Goal: Task Accomplishment & Management: Complete application form

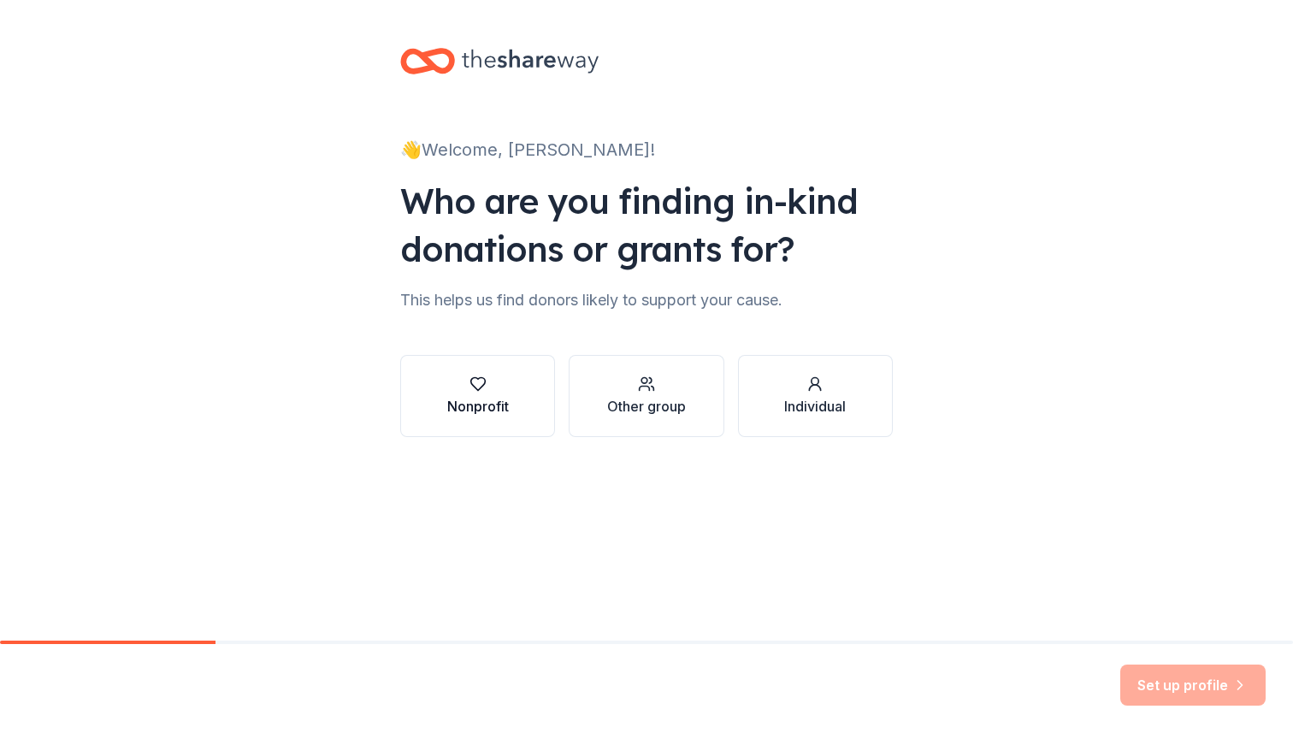
click at [481, 393] on div "Nonprofit" at bounding box center [478, 395] width 62 height 41
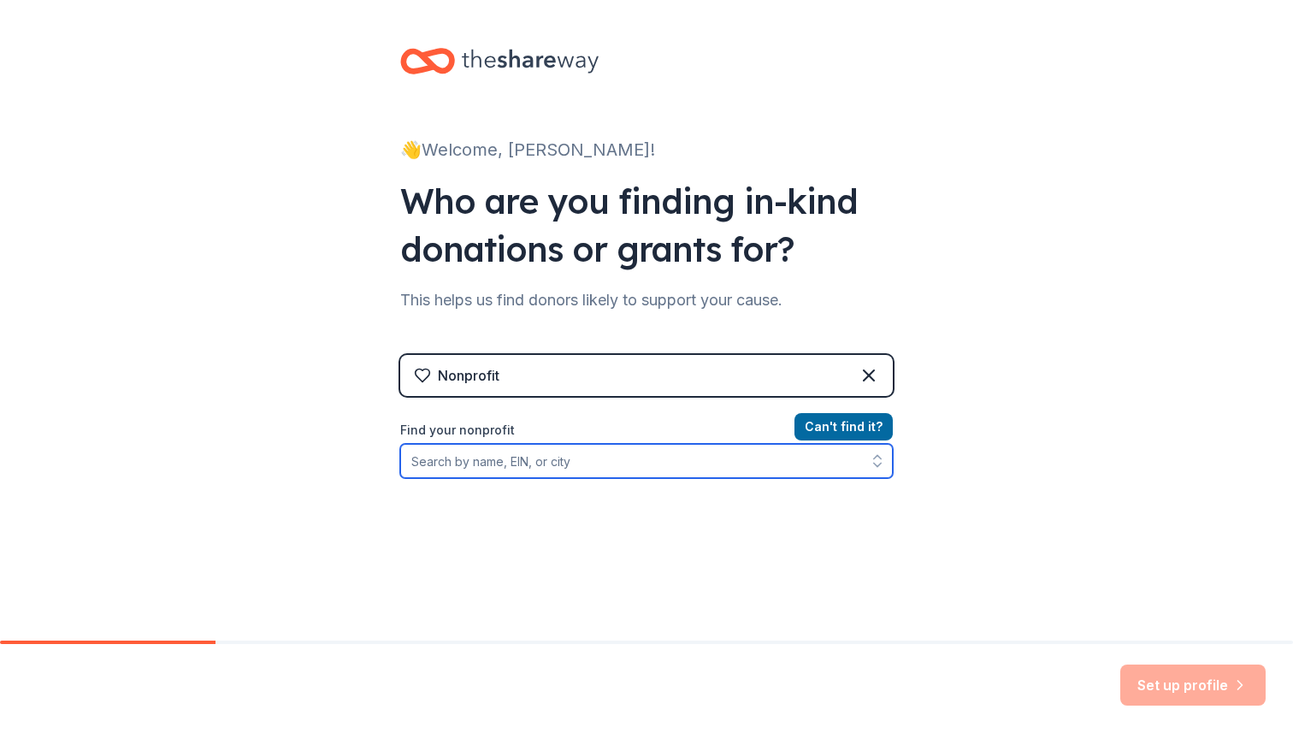
click at [492, 459] on input "Find your nonprofit" at bounding box center [646, 461] width 492 height 34
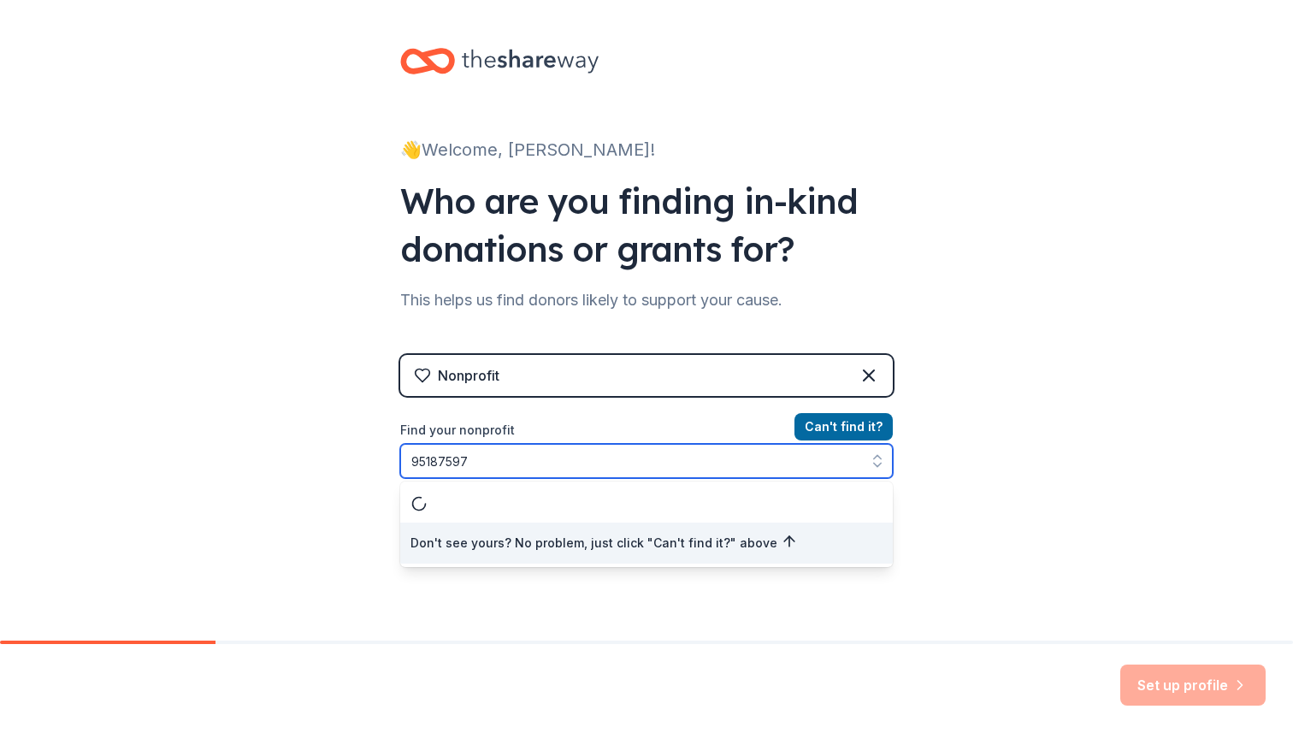
type input "951875978"
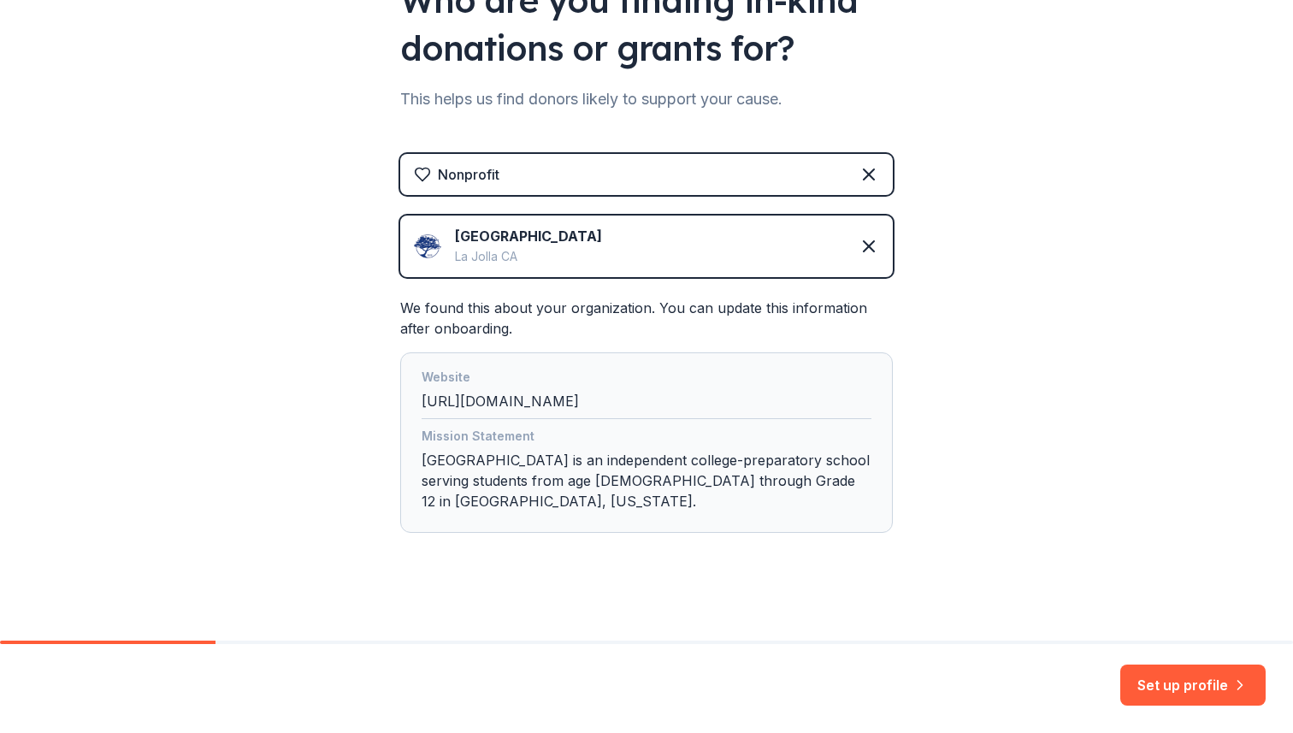
scroll to position [209, 0]
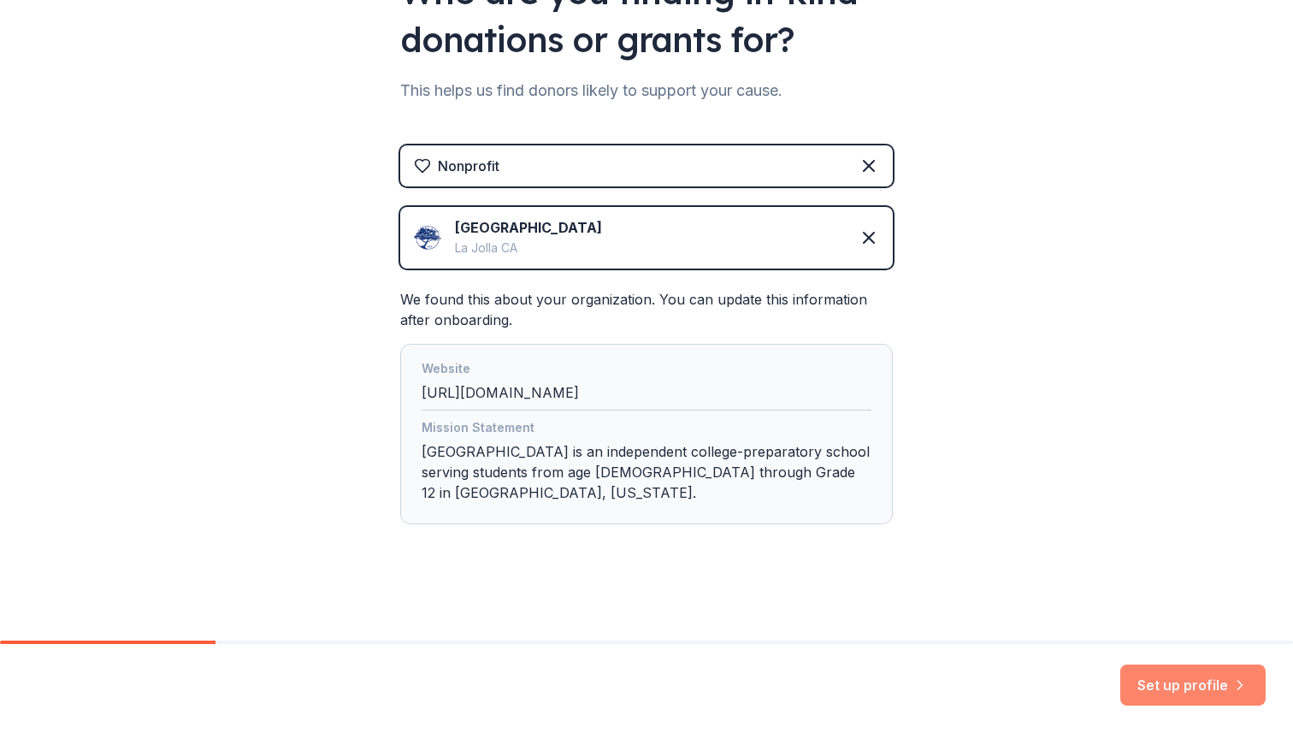
click at [1193, 683] on button "Set up profile" at bounding box center [1192, 684] width 145 height 41
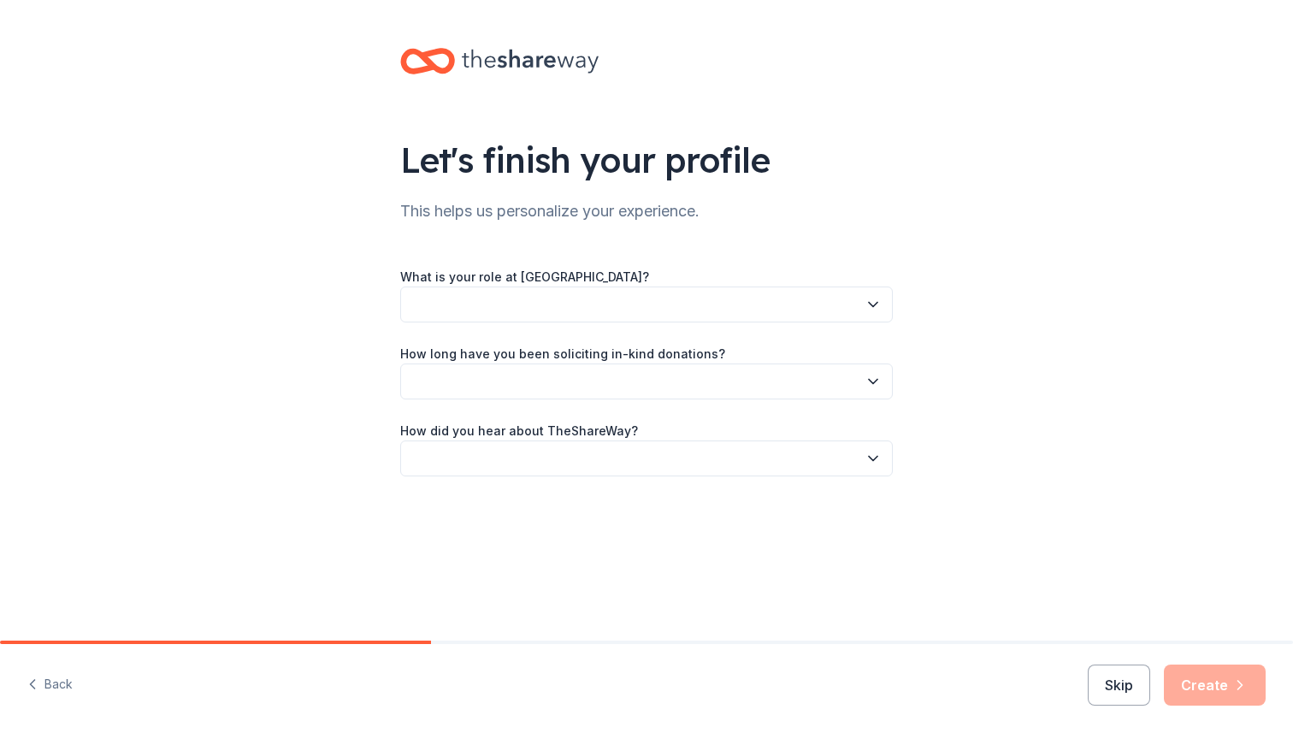
click at [635, 305] on button "button" at bounding box center [646, 304] width 492 height 36
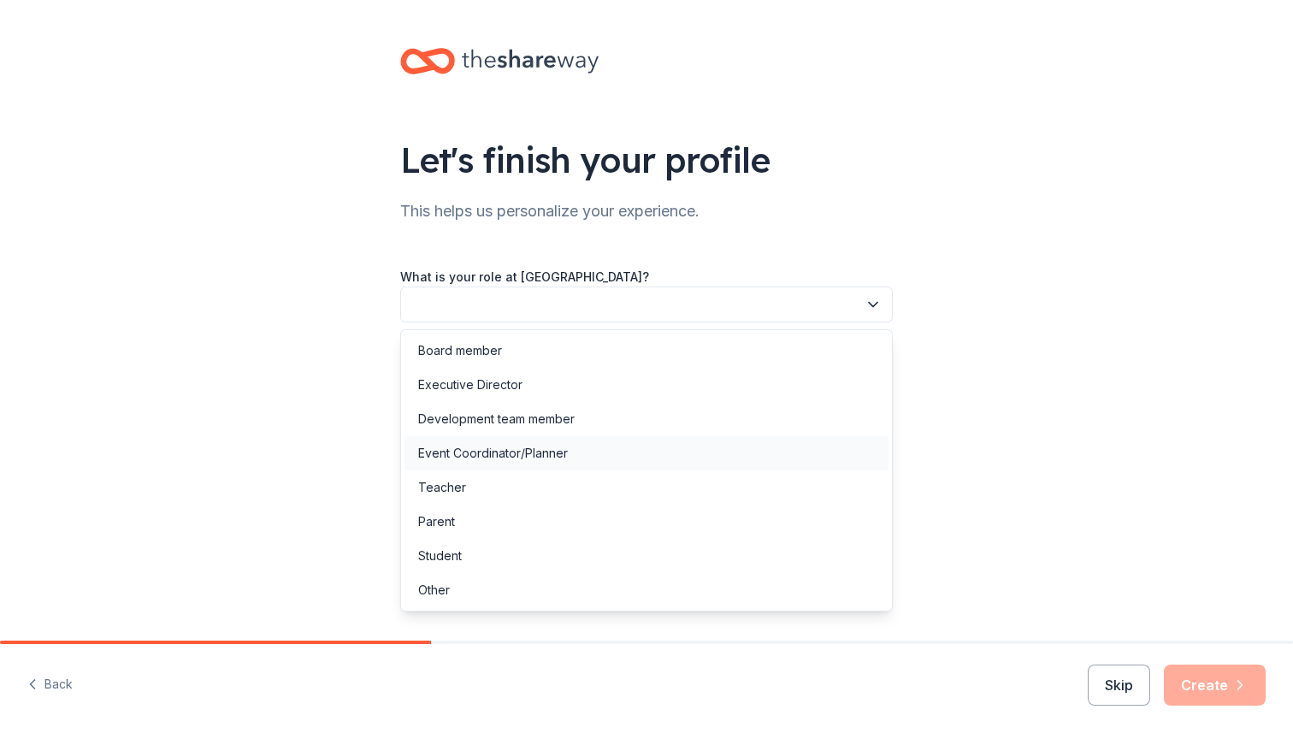
click at [569, 453] on div "Event Coordinator/Planner" at bounding box center [646, 453] width 484 height 34
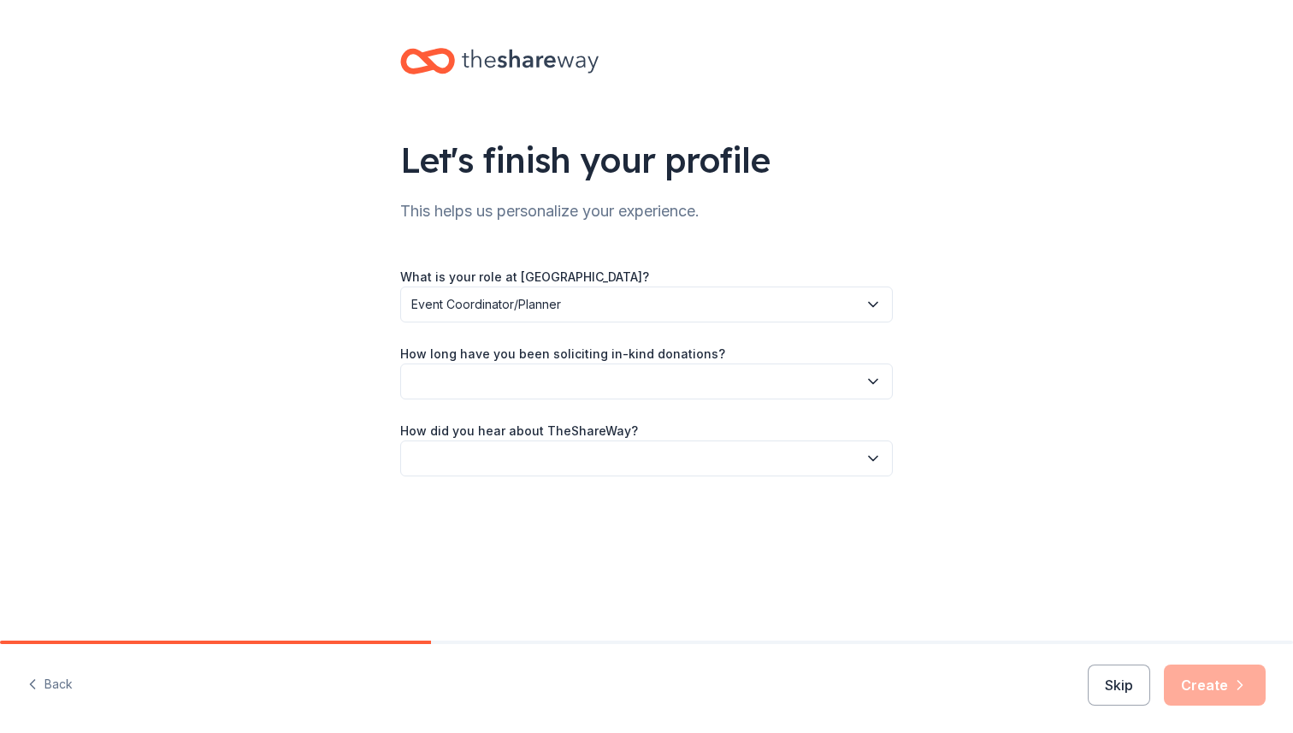
click at [556, 381] on button "button" at bounding box center [646, 381] width 492 height 36
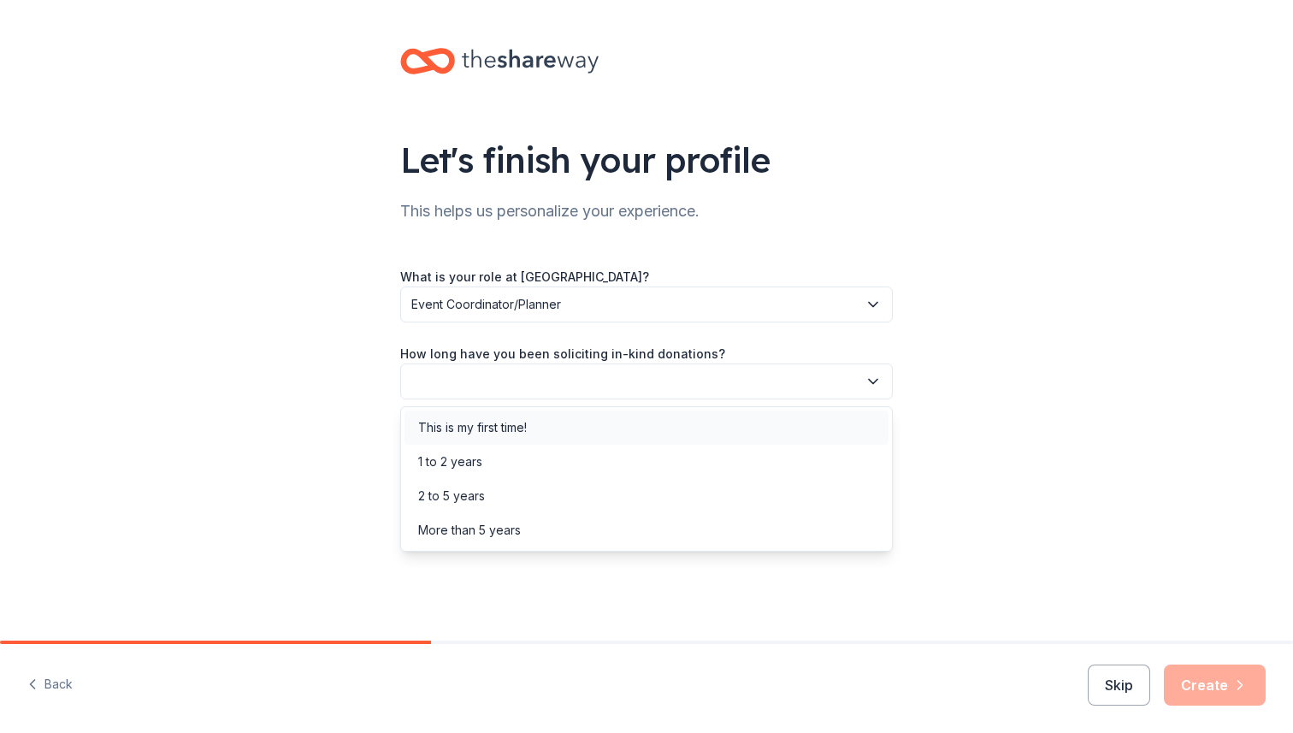
click at [542, 431] on div "This is my first time!" at bounding box center [646, 427] width 484 height 34
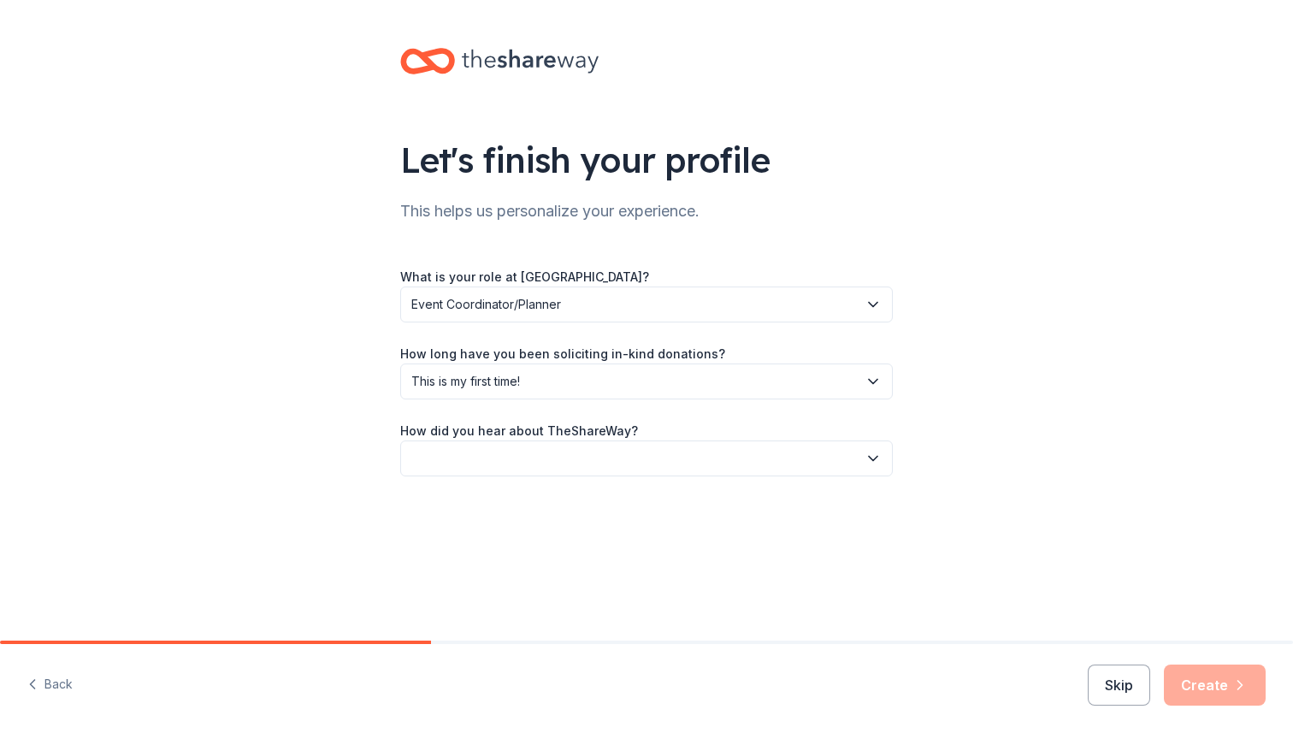
click at [545, 452] on button "button" at bounding box center [646, 458] width 492 height 36
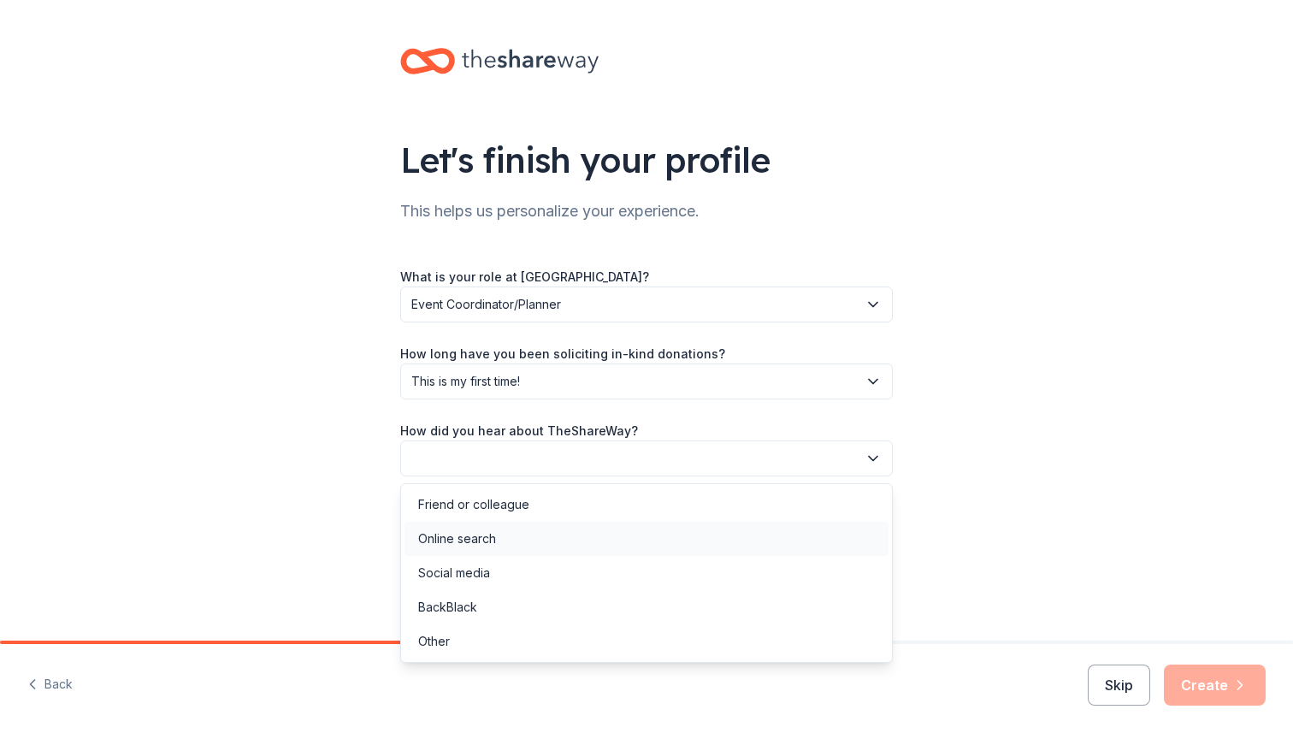
click at [492, 534] on div "Online search" at bounding box center [457, 538] width 78 height 21
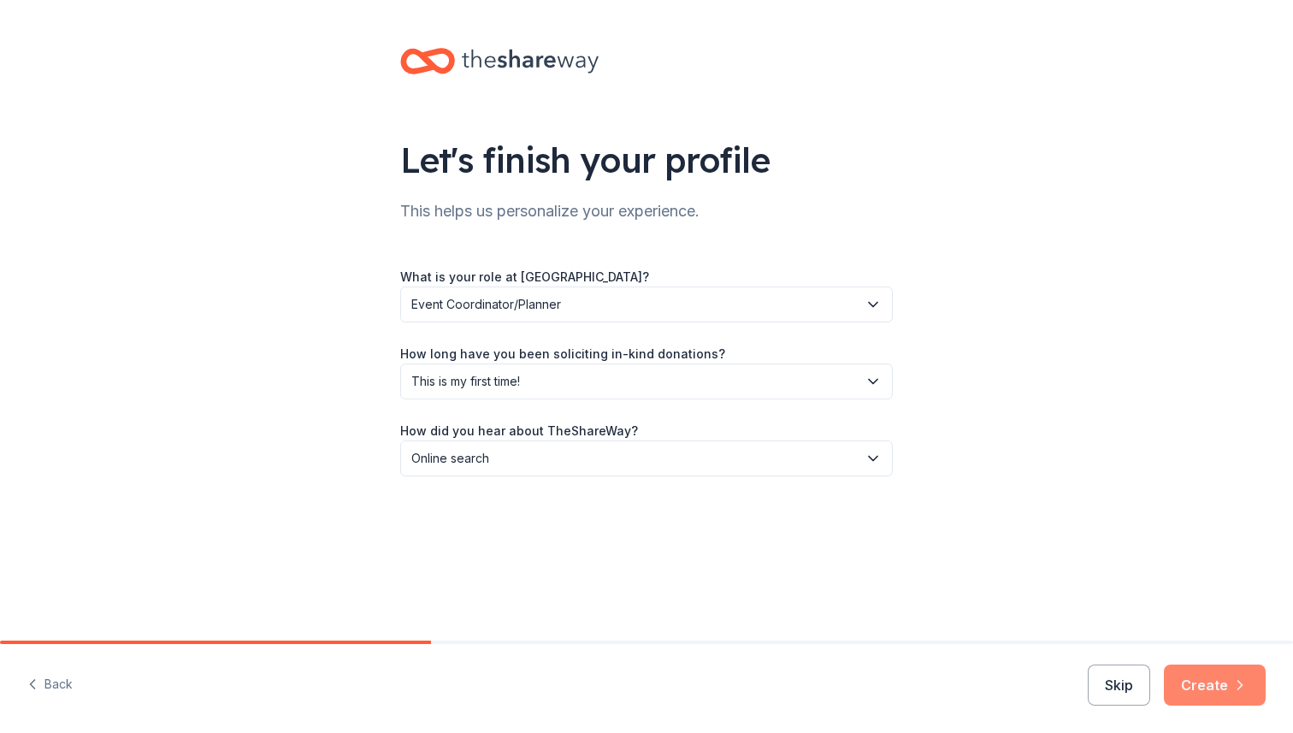
click at [1194, 692] on button "Create" at bounding box center [1215, 684] width 102 height 41
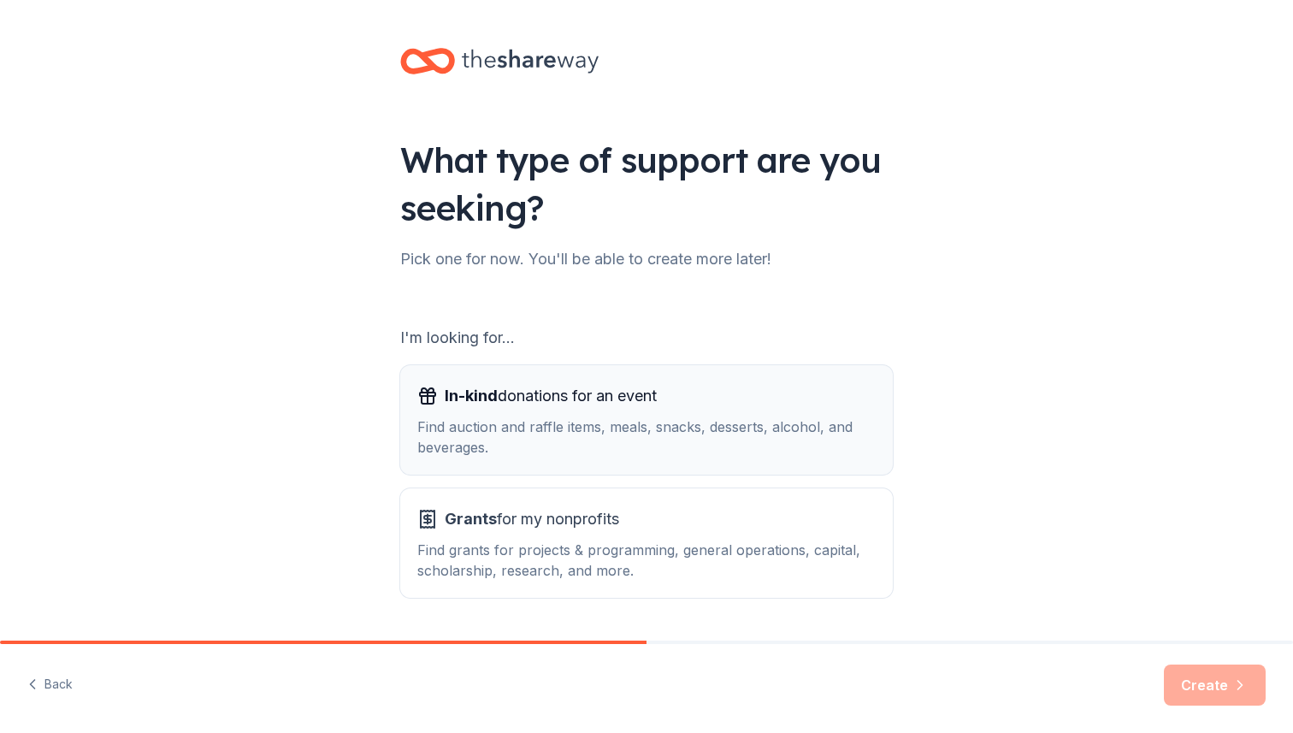
click at [631, 450] on div "Find auction and raffle items, meals, snacks, desserts, alcohol, and beverages." at bounding box center [646, 436] width 458 height 41
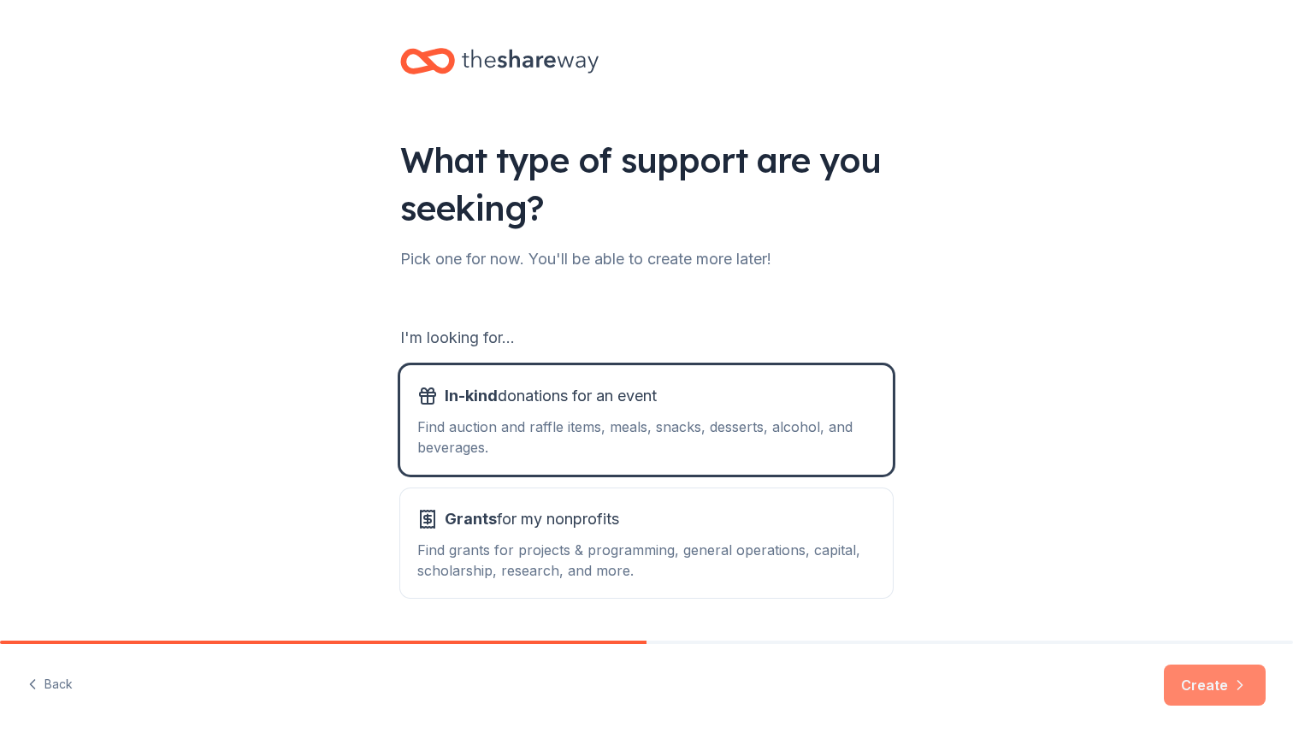
click at [1218, 693] on button "Create" at bounding box center [1215, 684] width 102 height 41
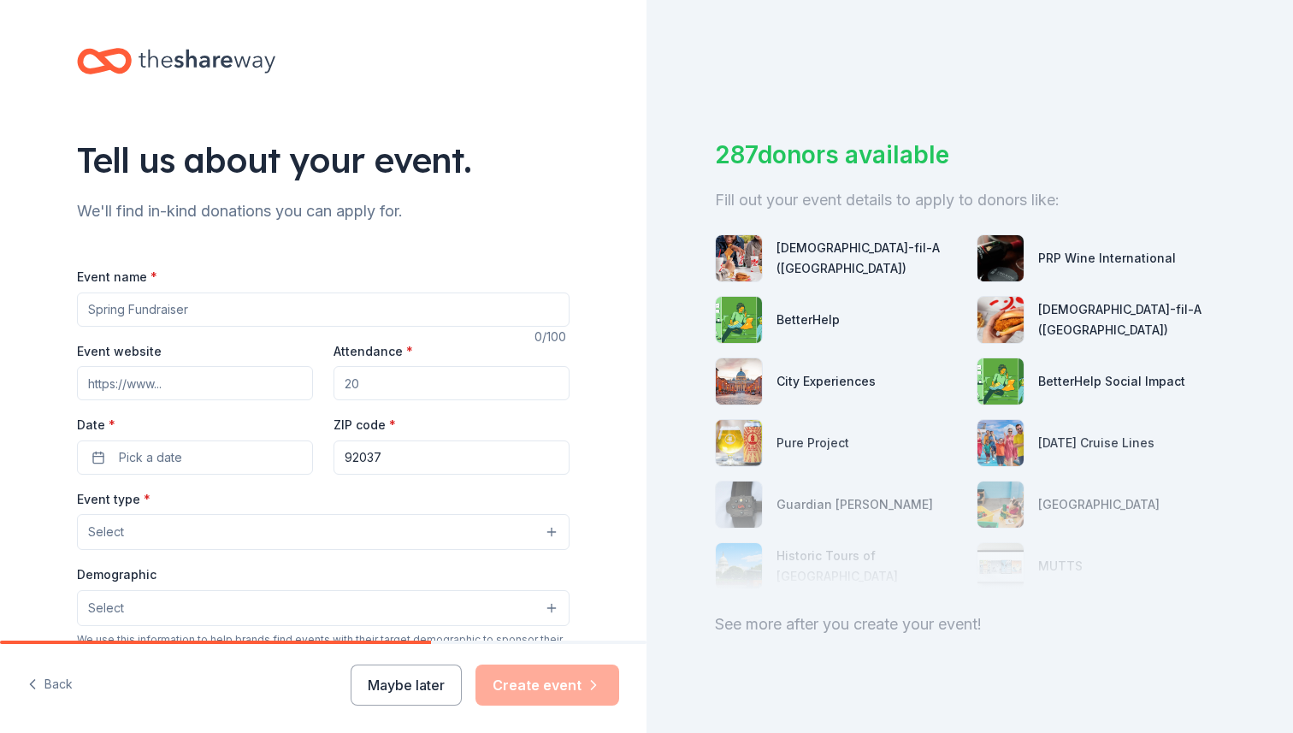
click at [201, 307] on input "Event name *" at bounding box center [323, 309] width 492 height 34
type input "Blue Bash 2026"
click at [409, 379] on input "Attendance *" at bounding box center [451, 383] width 236 height 34
type input "500"
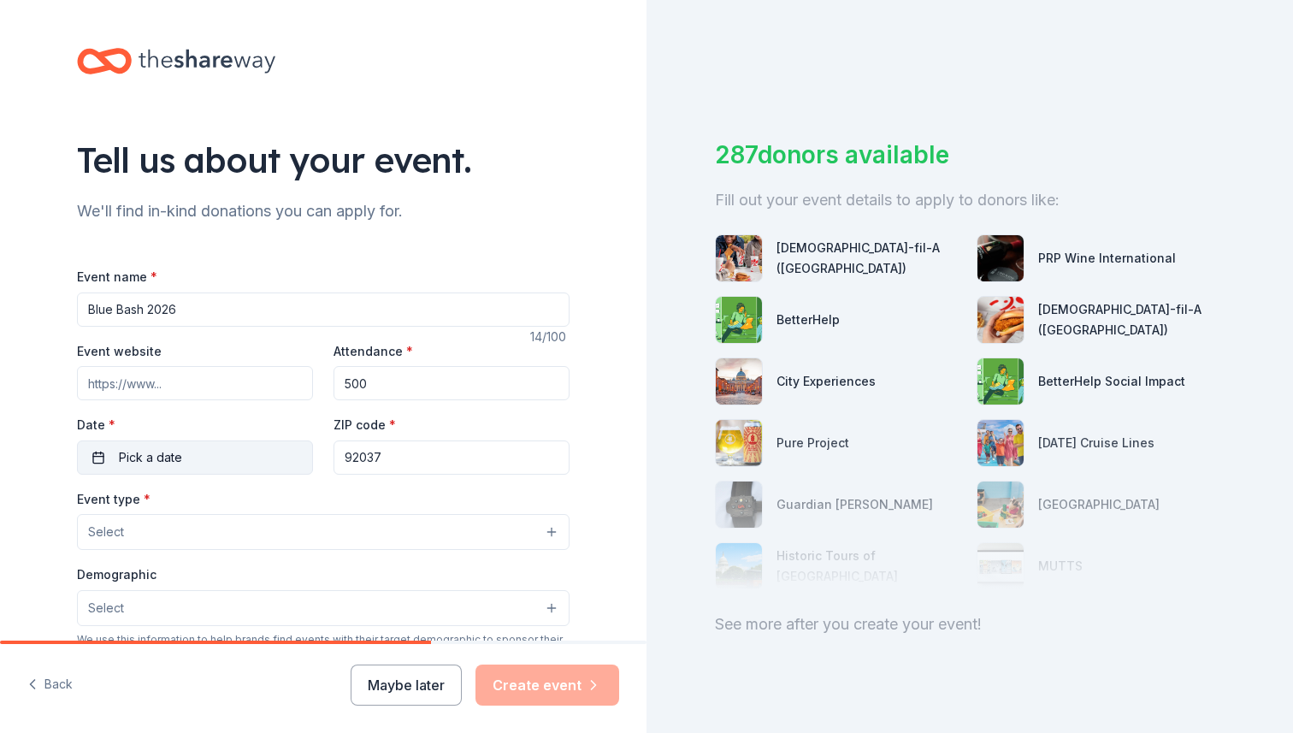
click at [186, 454] on button "Pick a date" at bounding box center [195, 457] width 236 height 34
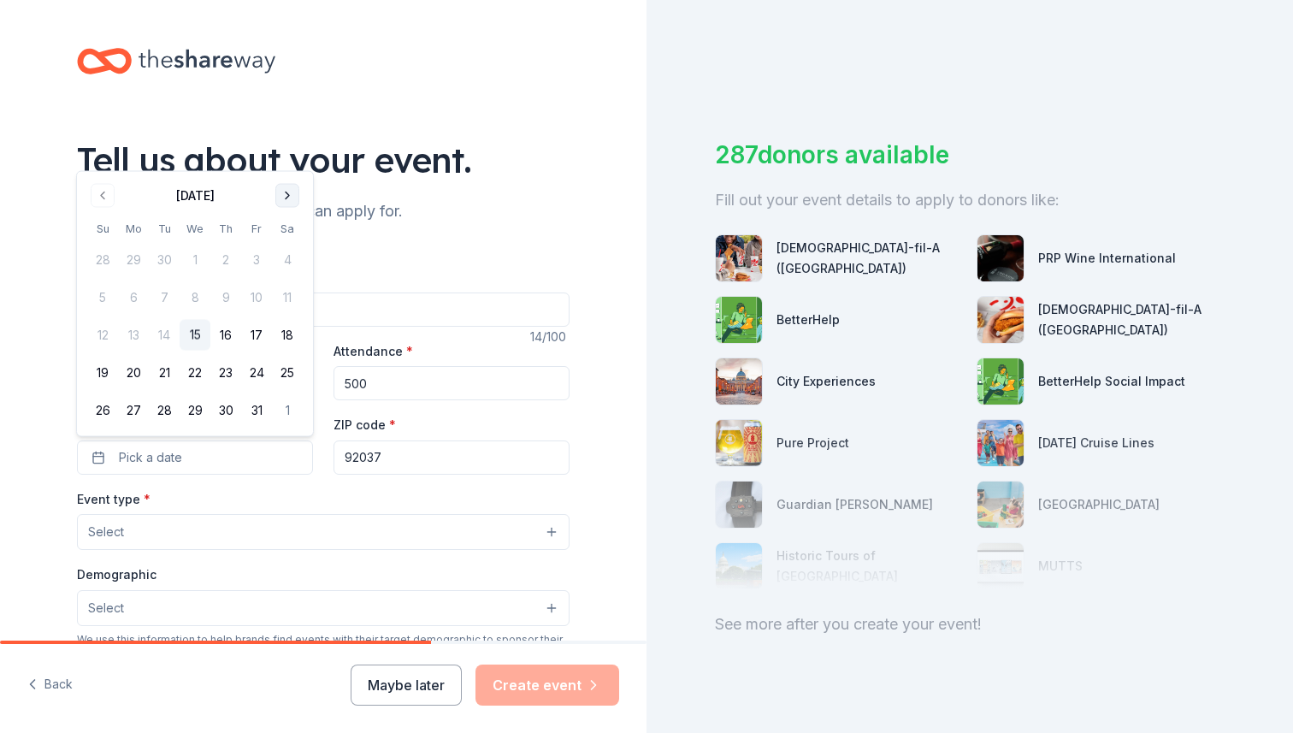
click at [291, 192] on button "Go to next month" at bounding box center [287, 196] width 24 height 24
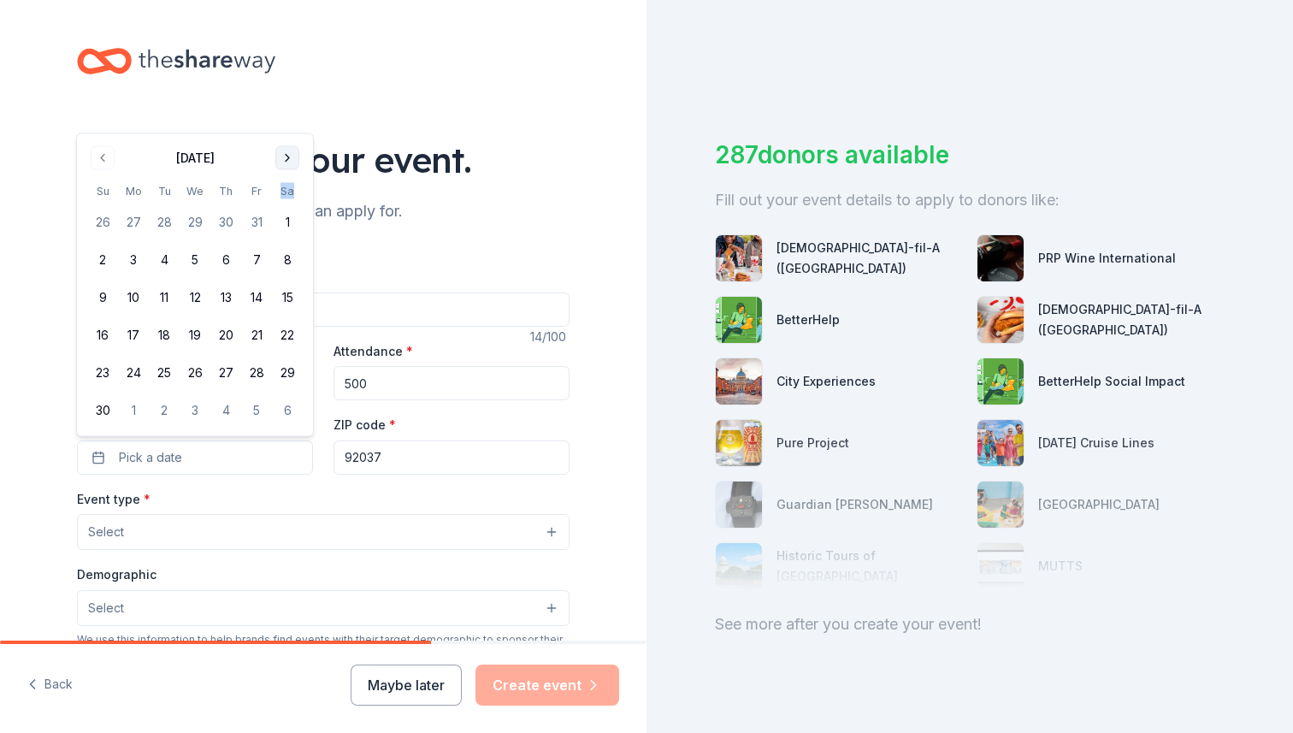
click at [291, 192] on th "Sa" at bounding box center [287, 191] width 31 height 18
click at [291, 164] on button "Go to next month" at bounding box center [287, 158] width 24 height 24
click at [293, 192] on button "Go to next month" at bounding box center [287, 196] width 24 height 24
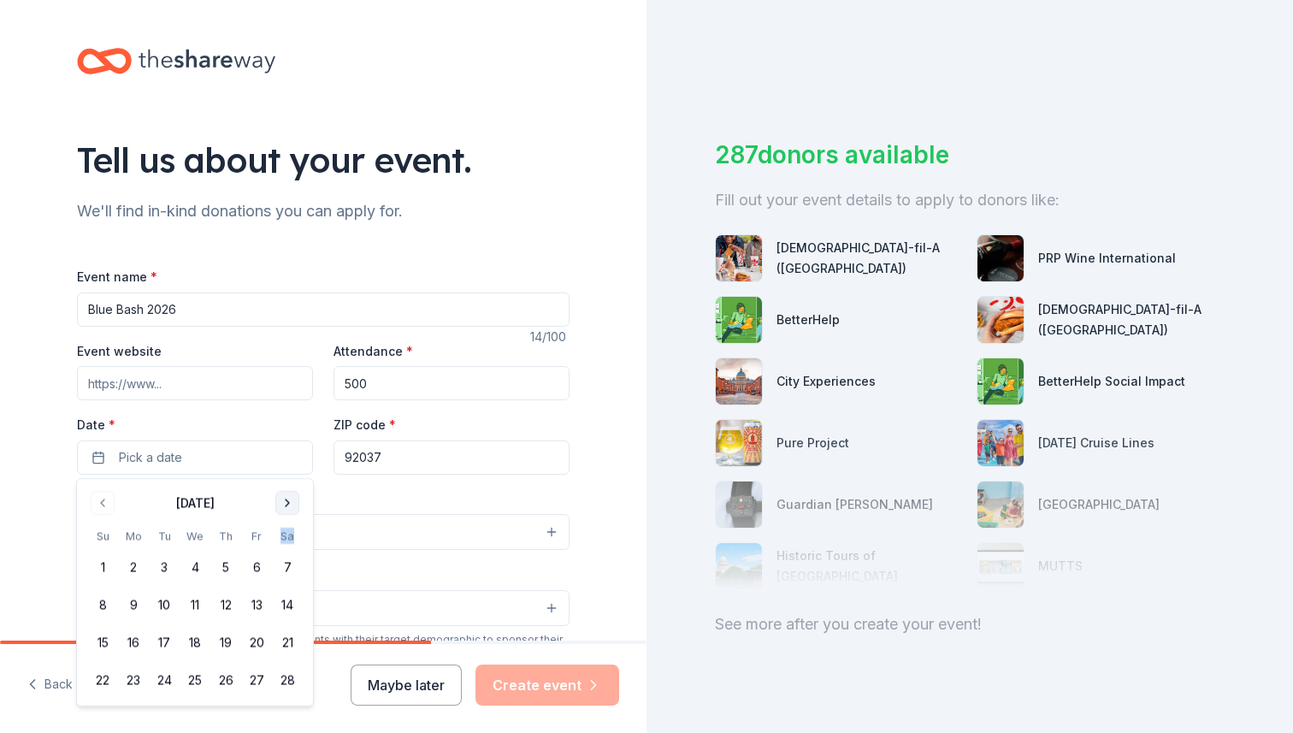
click at [287, 506] on button "Go to next month" at bounding box center [287, 503] width 24 height 24
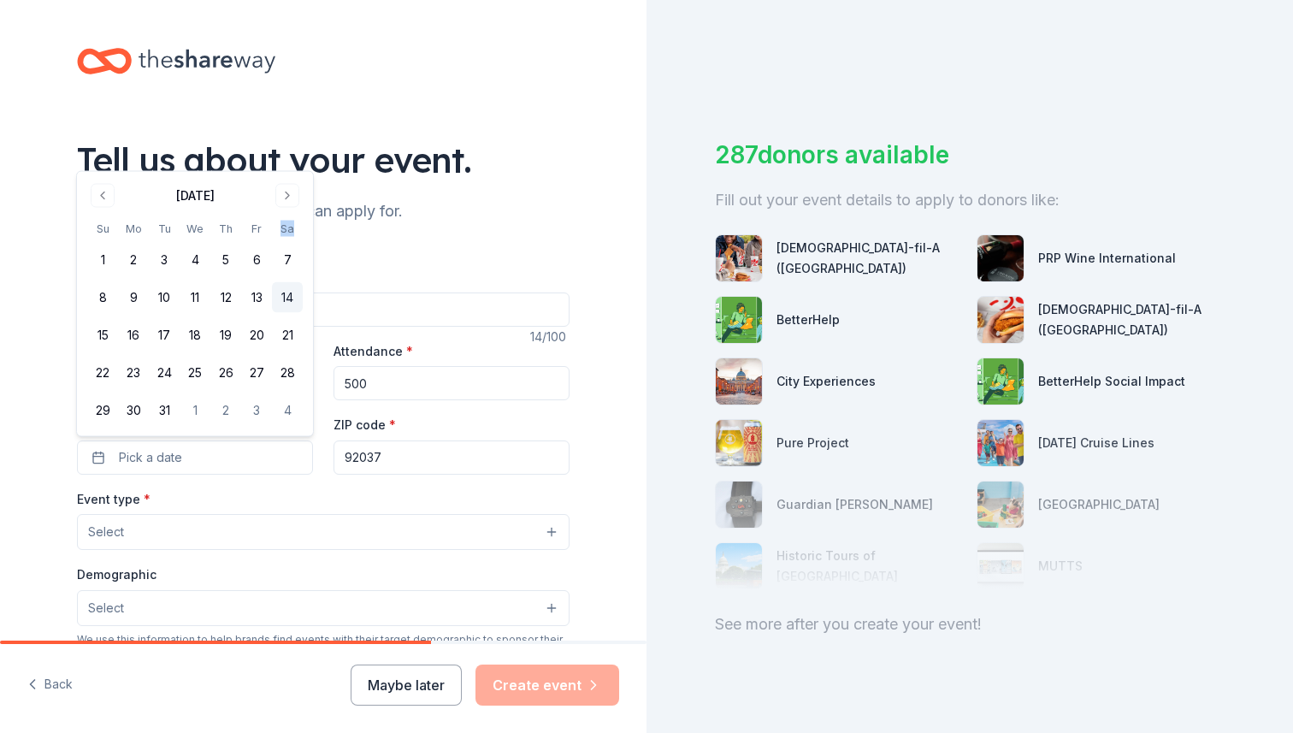
click at [294, 295] on button "14" at bounding box center [287, 297] width 31 height 31
click at [379, 498] on div "Event type * Select" at bounding box center [323, 519] width 492 height 62
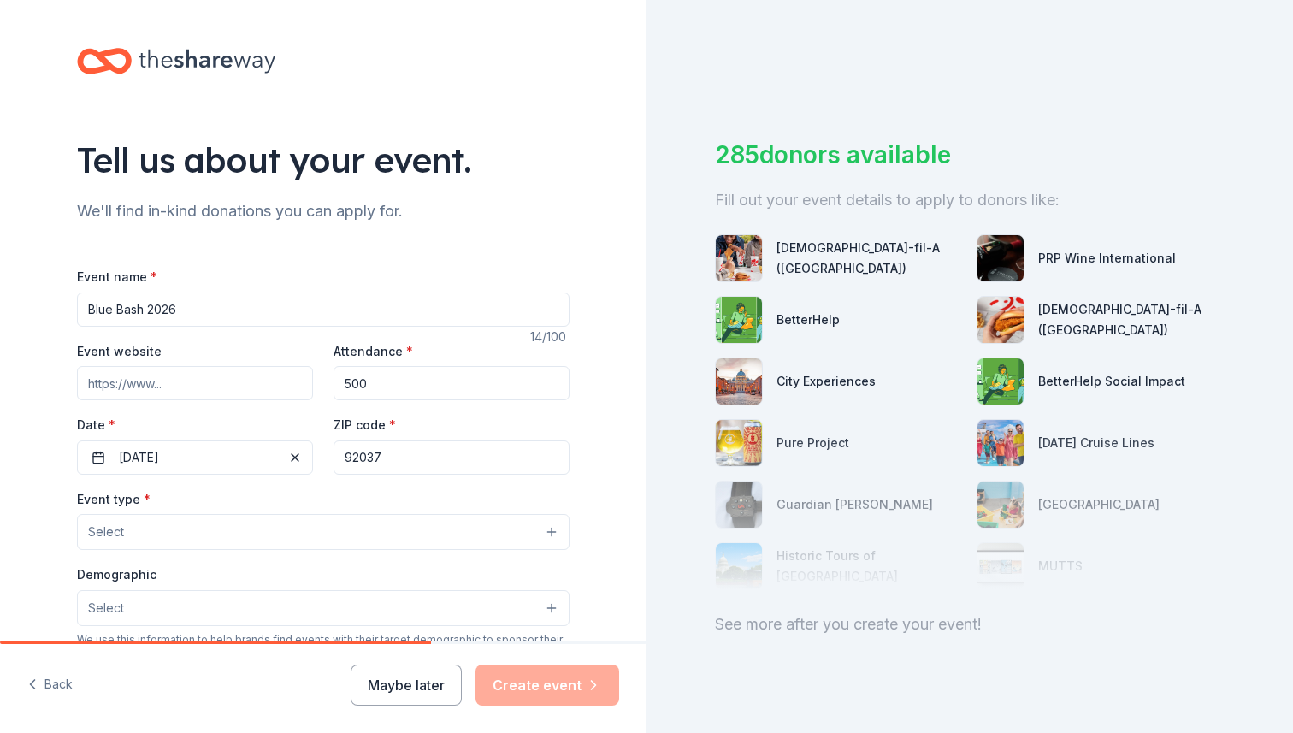
click at [385, 463] on input "92037" at bounding box center [451, 457] width 236 height 34
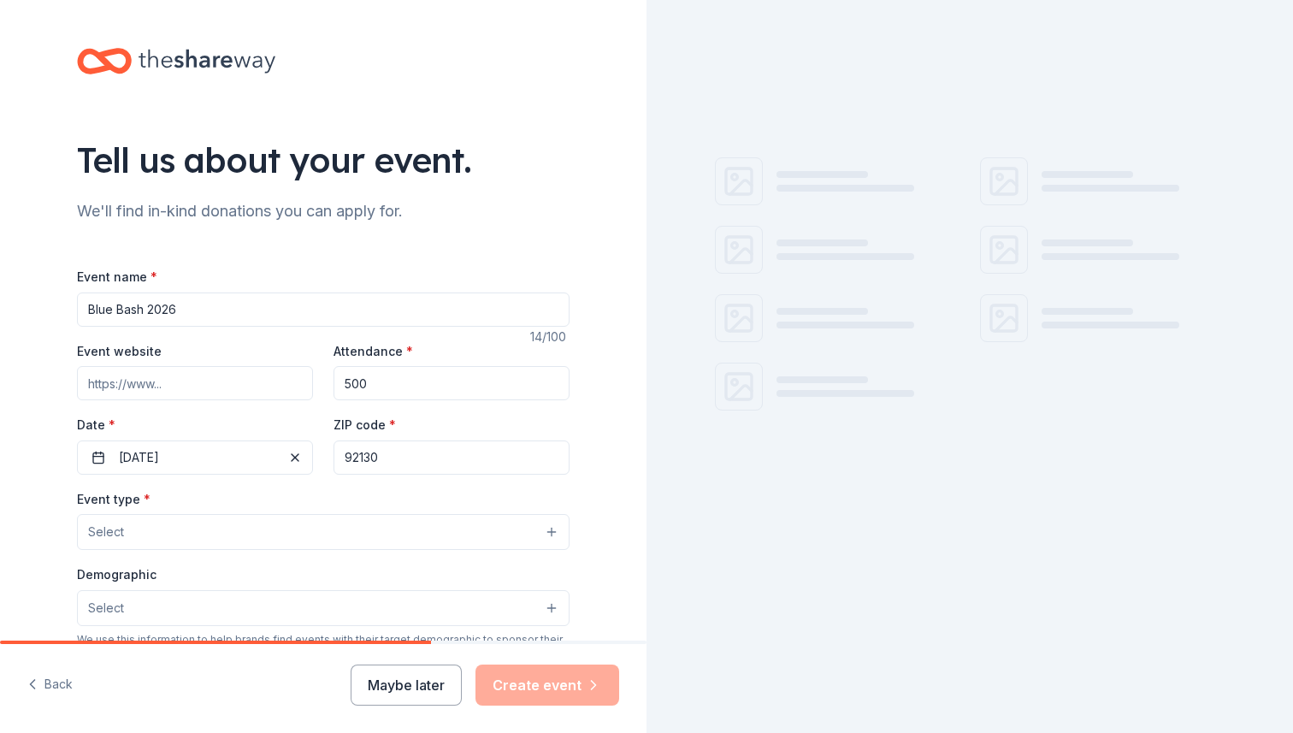
type input "92130"
click at [192, 517] on button "Select" at bounding box center [323, 532] width 492 height 36
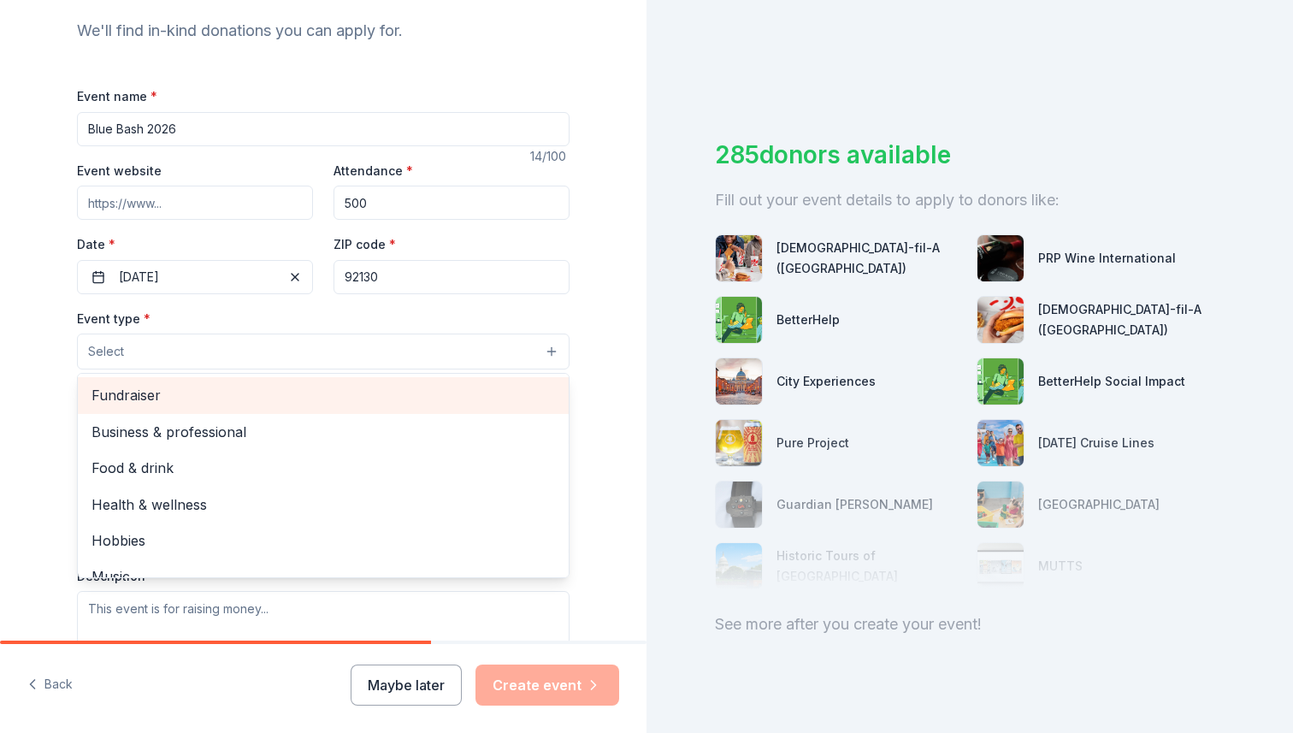
click at [185, 395] on span "Fundraiser" at bounding box center [322, 395] width 463 height 22
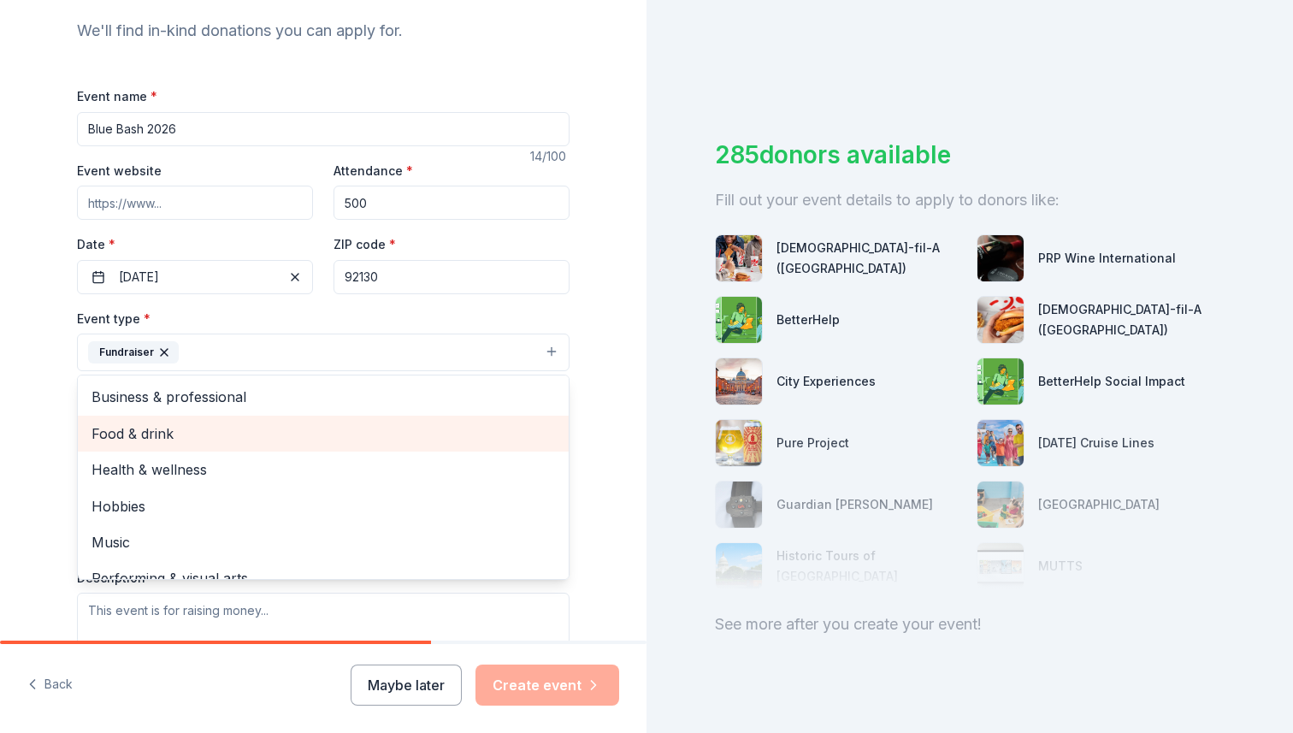
click at [178, 438] on span "Food & drink" at bounding box center [322, 433] width 463 height 22
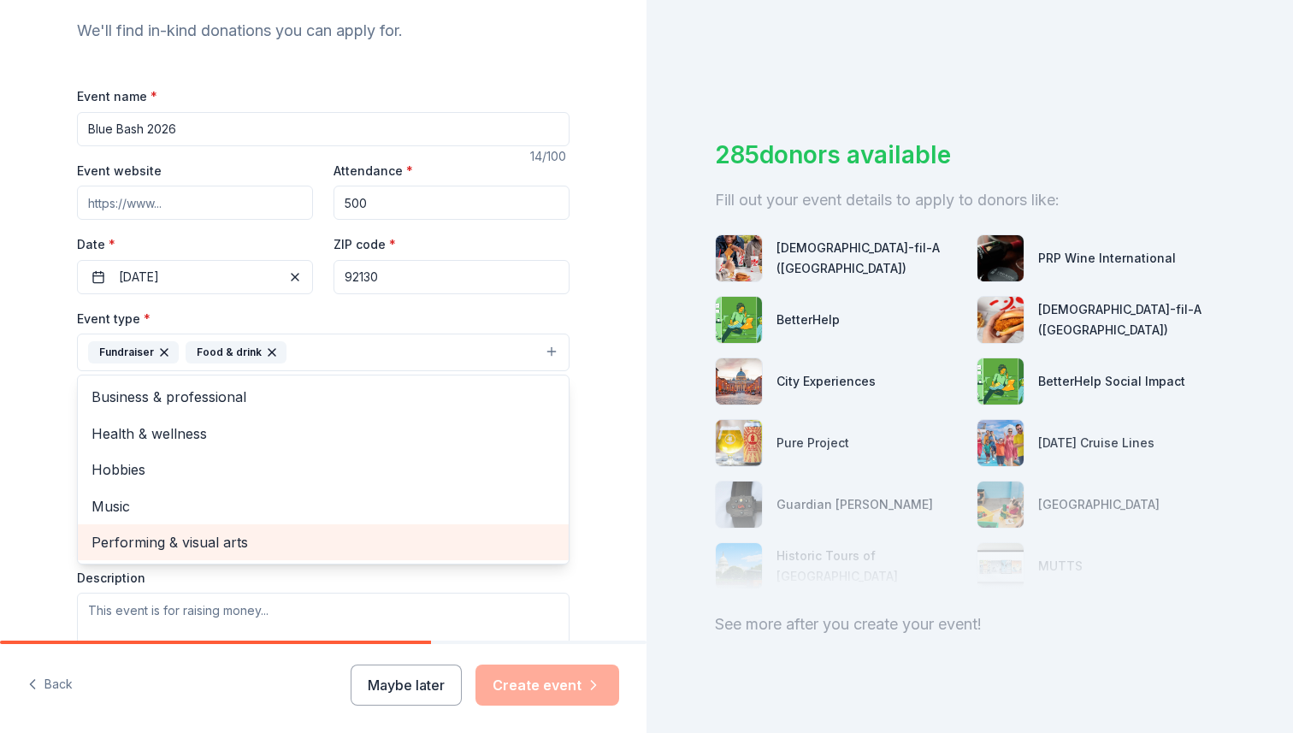
click at [156, 534] on span "Performing & visual arts" at bounding box center [322, 542] width 463 height 22
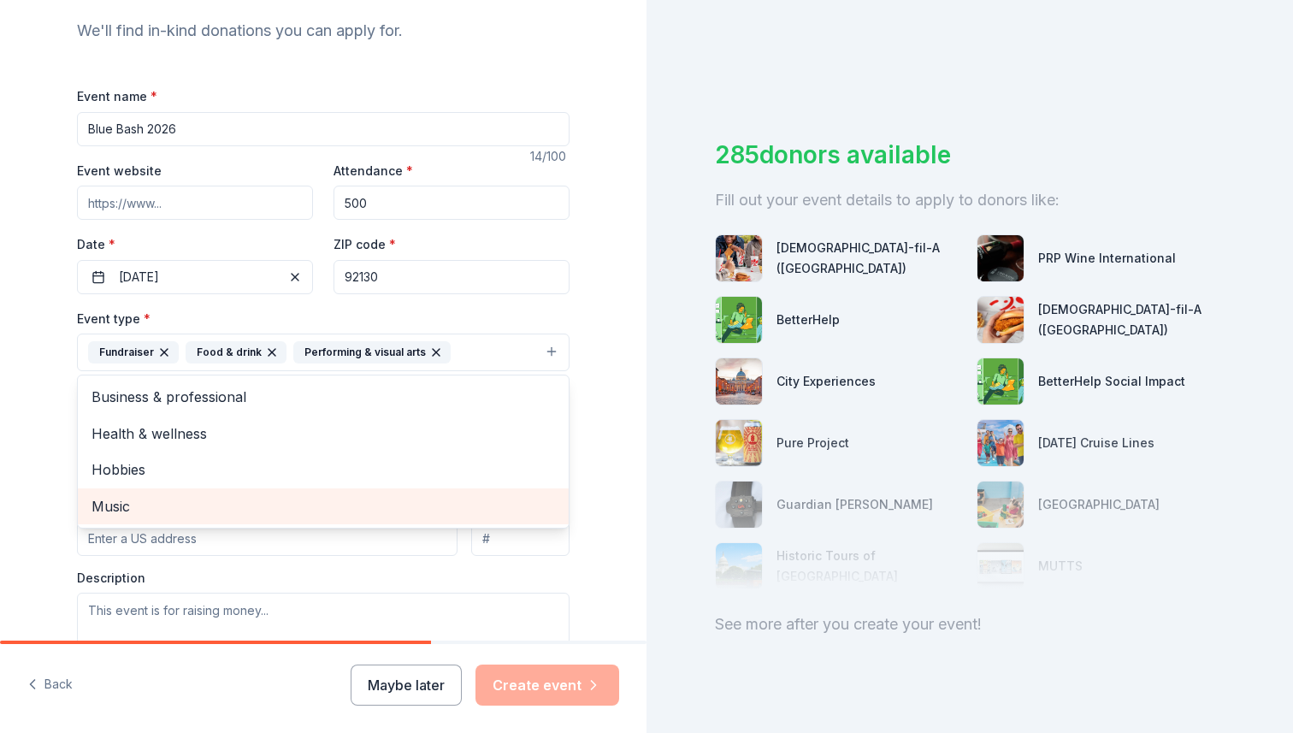
click at [152, 502] on span "Music" at bounding box center [322, 506] width 463 height 22
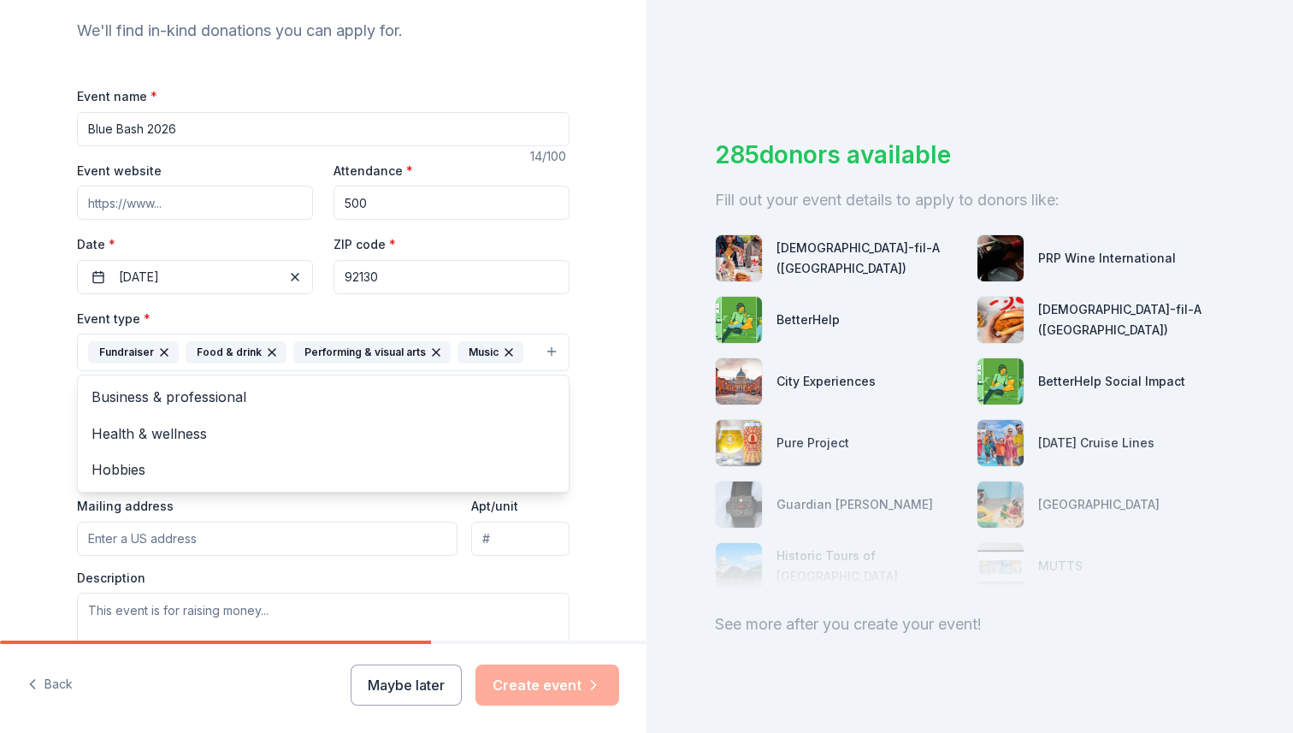
click at [34, 365] on div "Tell us about your event. We'll find in-kind donations you can apply for. Event…" at bounding box center [323, 390] width 646 height 1140
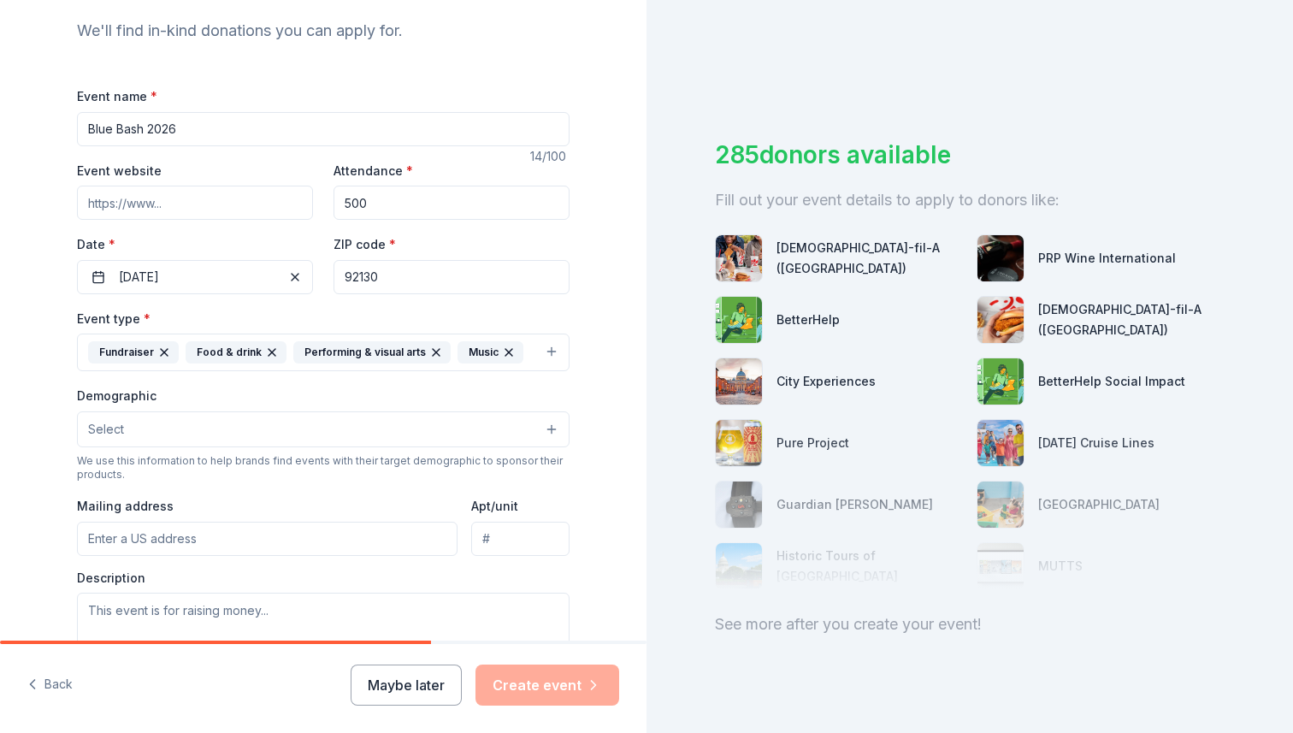
click at [127, 432] on button "Select" at bounding box center [323, 429] width 492 height 36
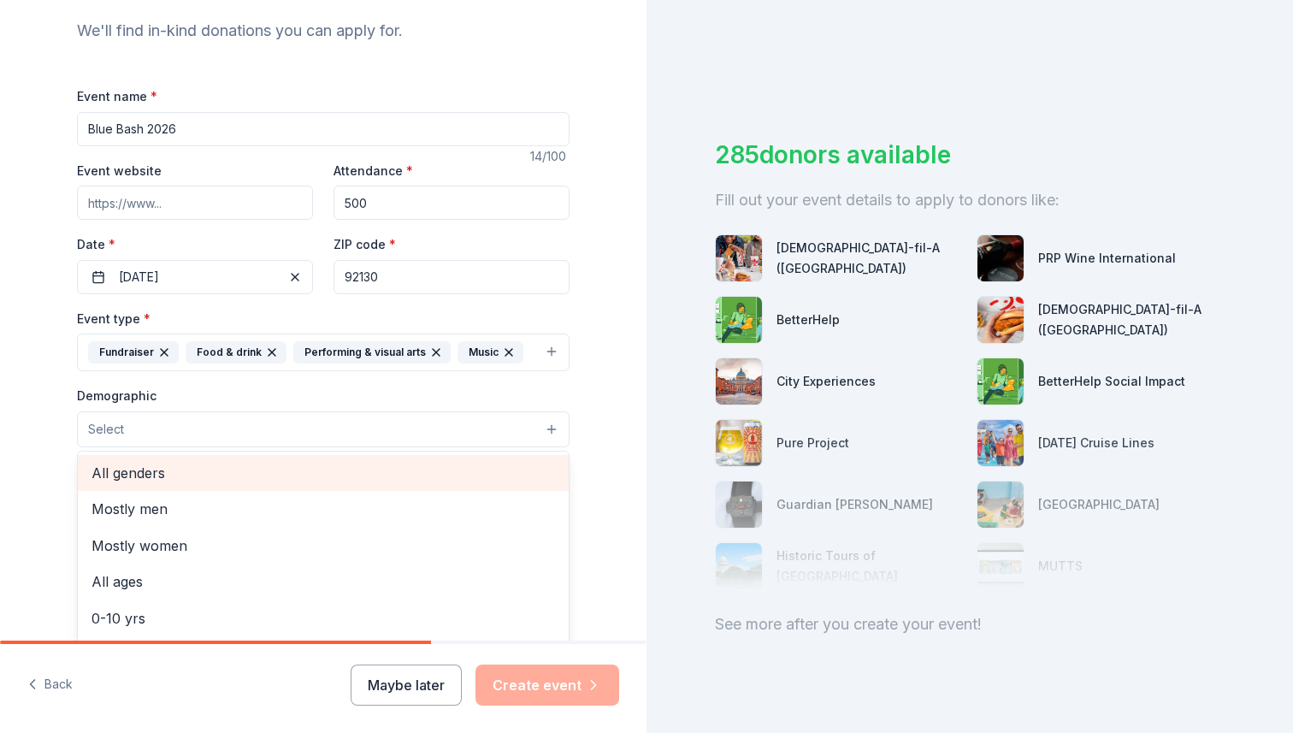
click at [169, 475] on span "All genders" at bounding box center [322, 473] width 463 height 22
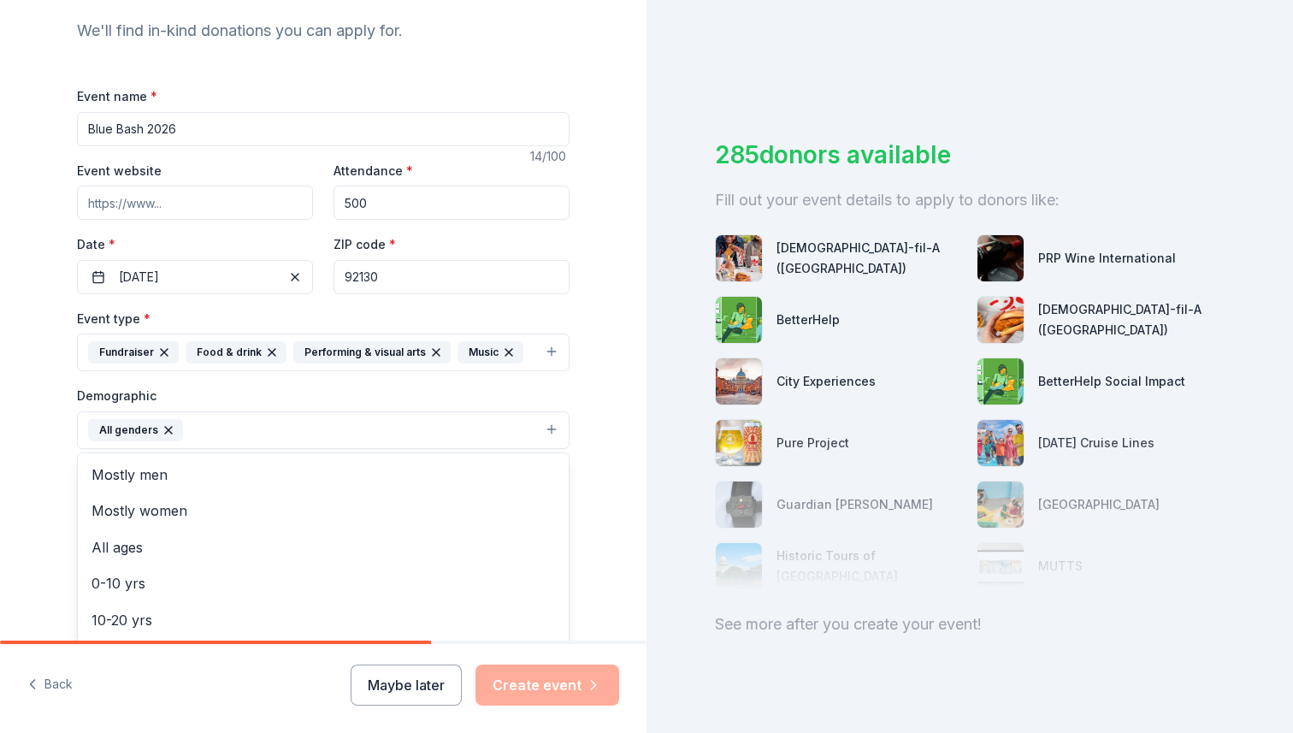
click at [227, 427] on button "All genders" at bounding box center [323, 430] width 492 height 38
click at [254, 435] on button "All genders" at bounding box center [323, 430] width 492 height 38
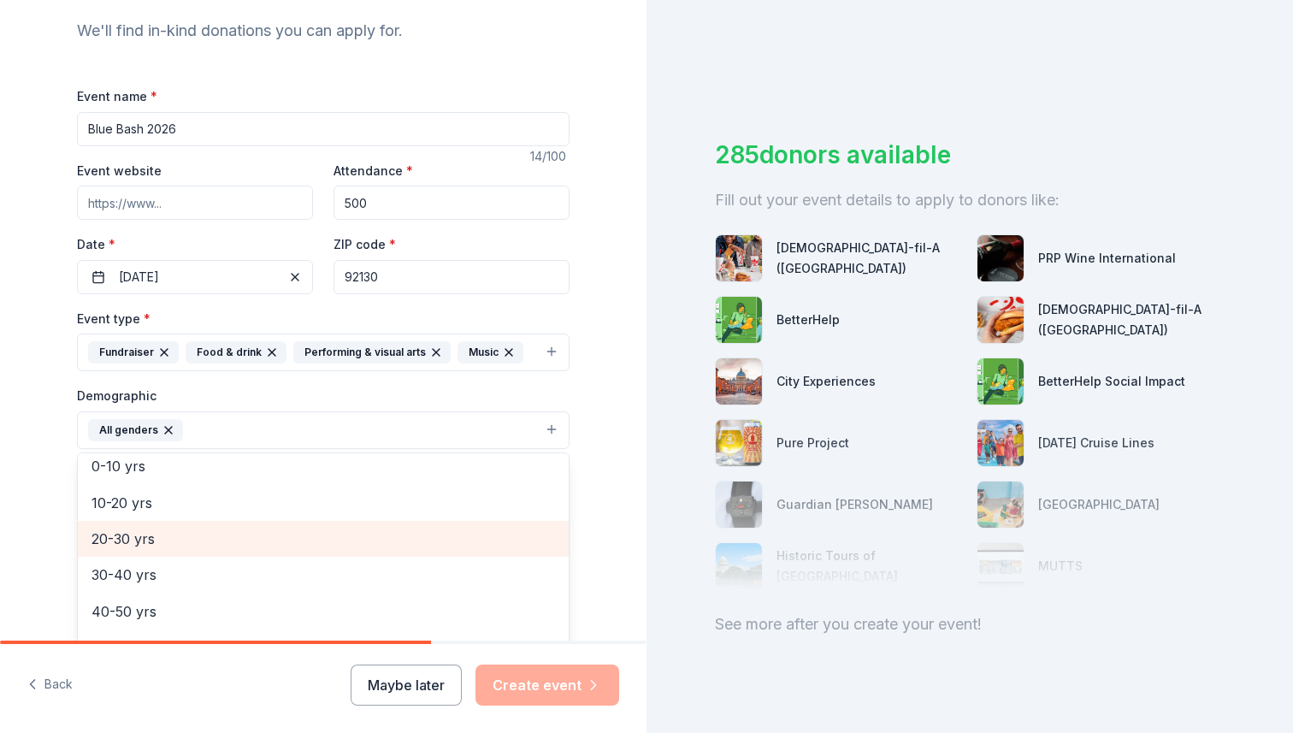
scroll to position [157, 0]
click at [222, 543] on span "30-40 yrs" at bounding box center [322, 534] width 463 height 22
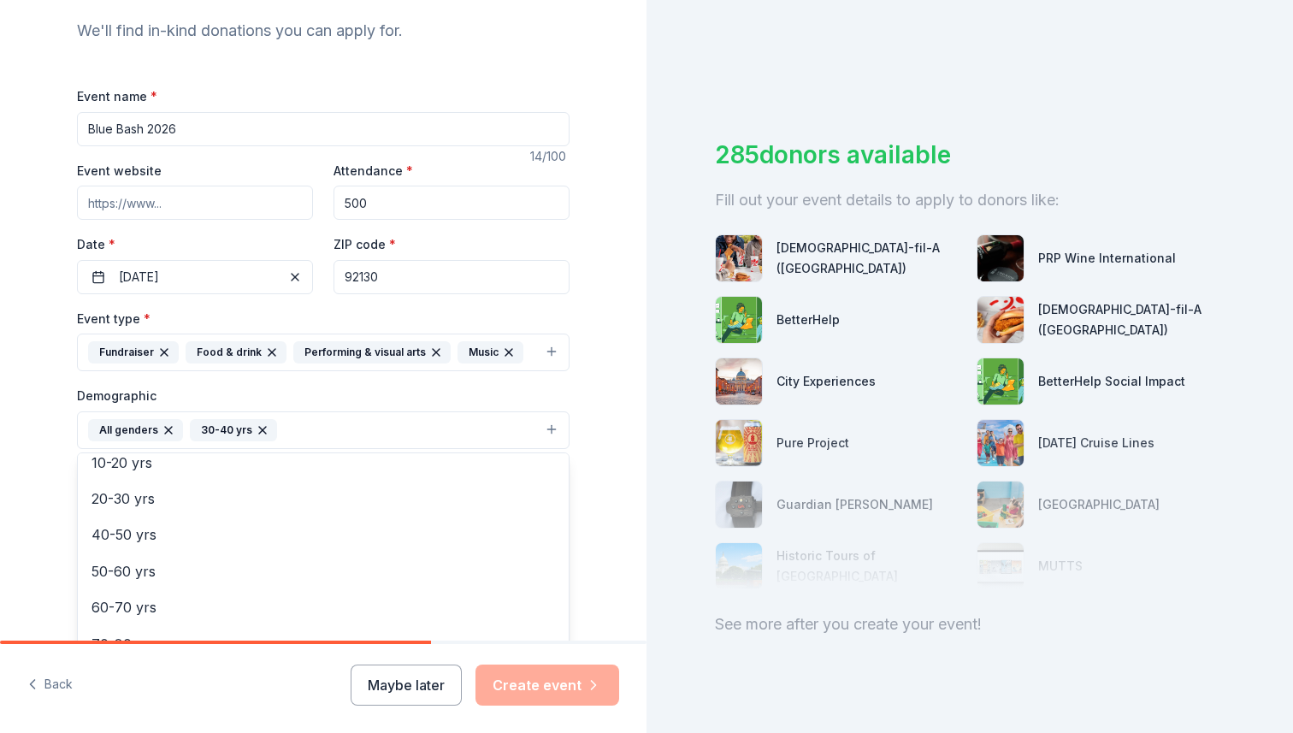
click at [298, 430] on button "All genders 30-40 yrs" at bounding box center [323, 430] width 492 height 38
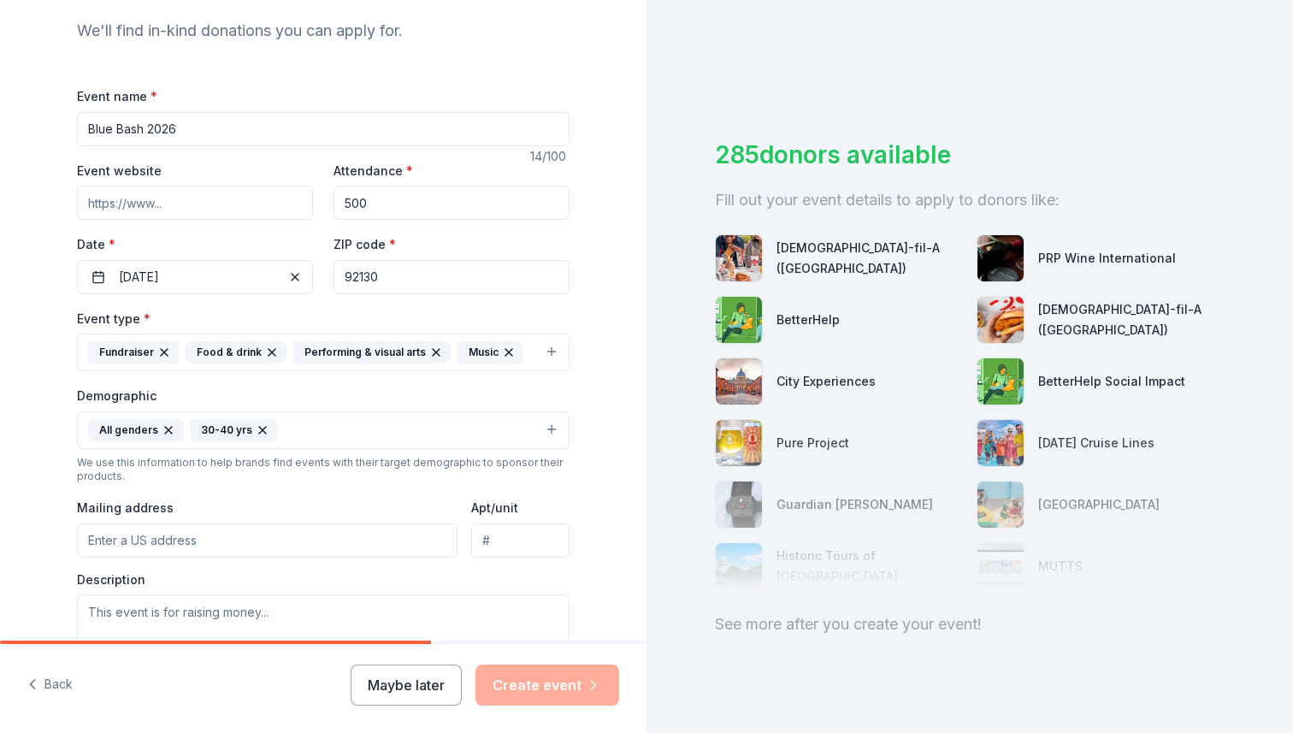
click at [294, 439] on button "All genders 30-40 yrs" at bounding box center [323, 430] width 492 height 38
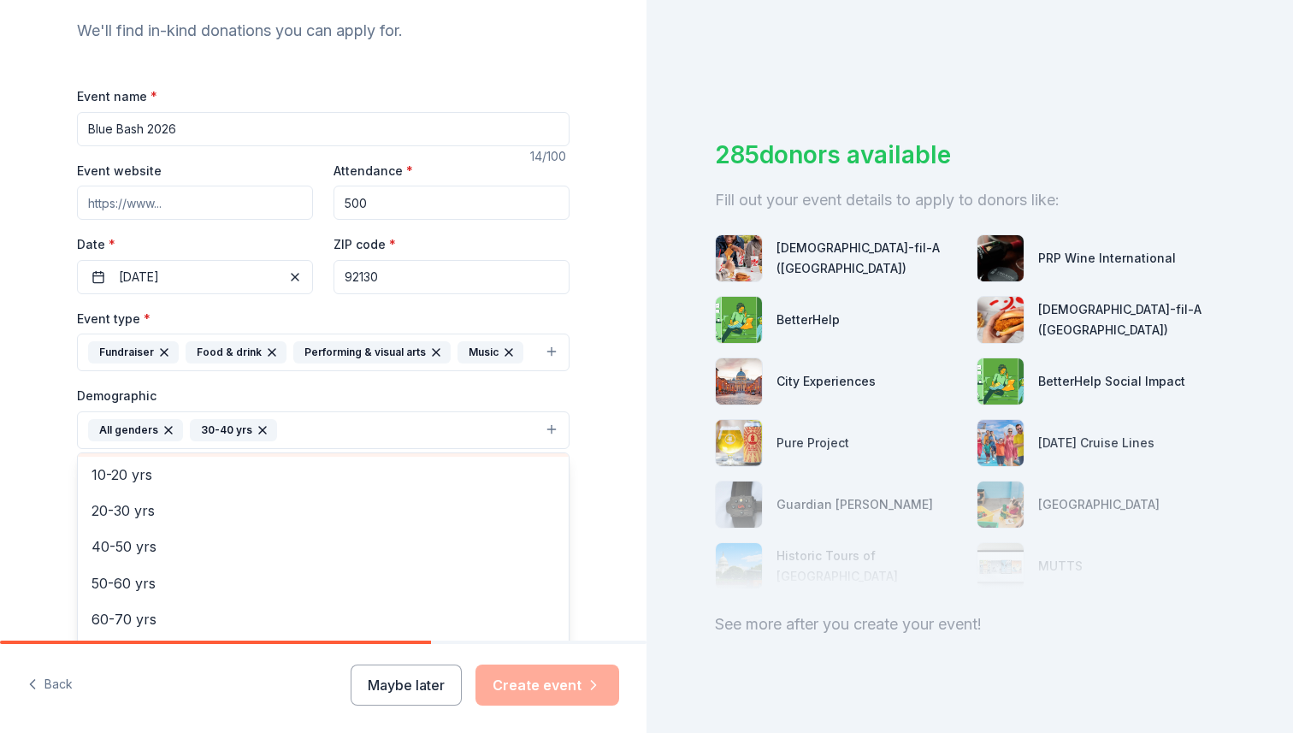
scroll to position [173, 0]
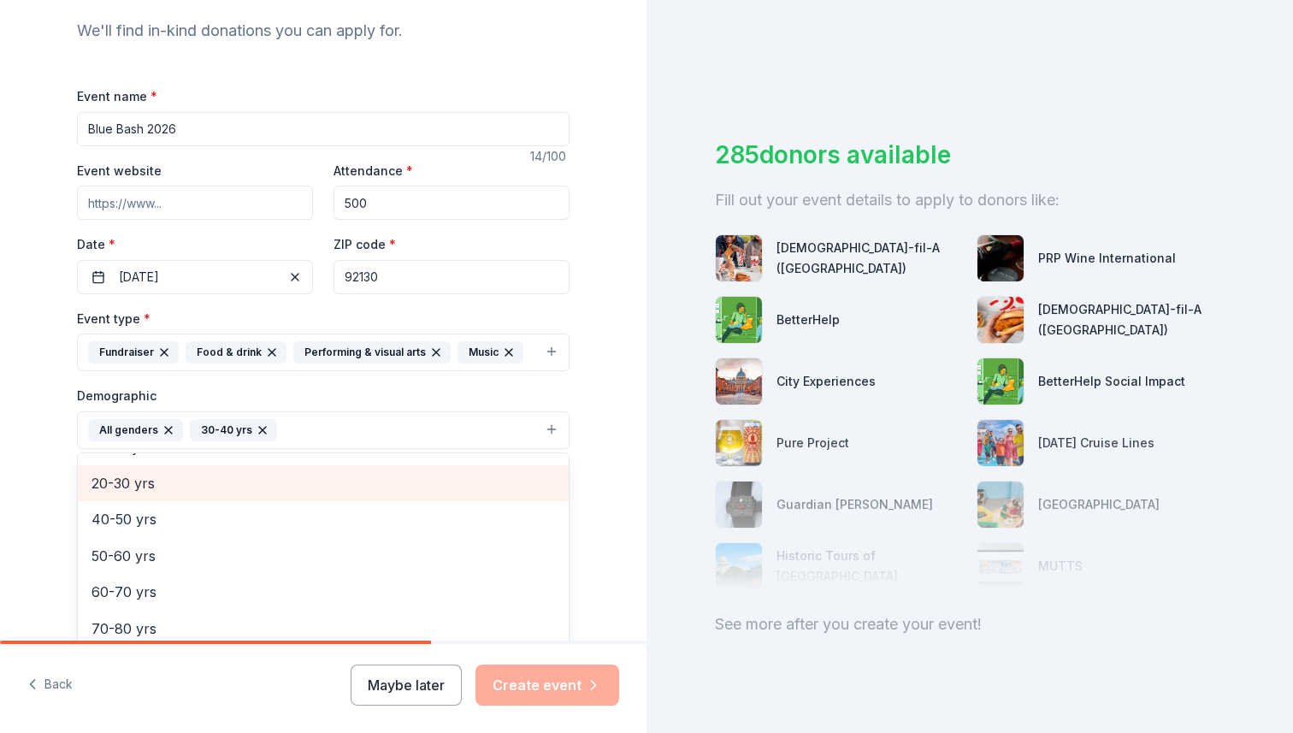
click at [199, 487] on span "20-30 yrs" at bounding box center [322, 483] width 463 height 22
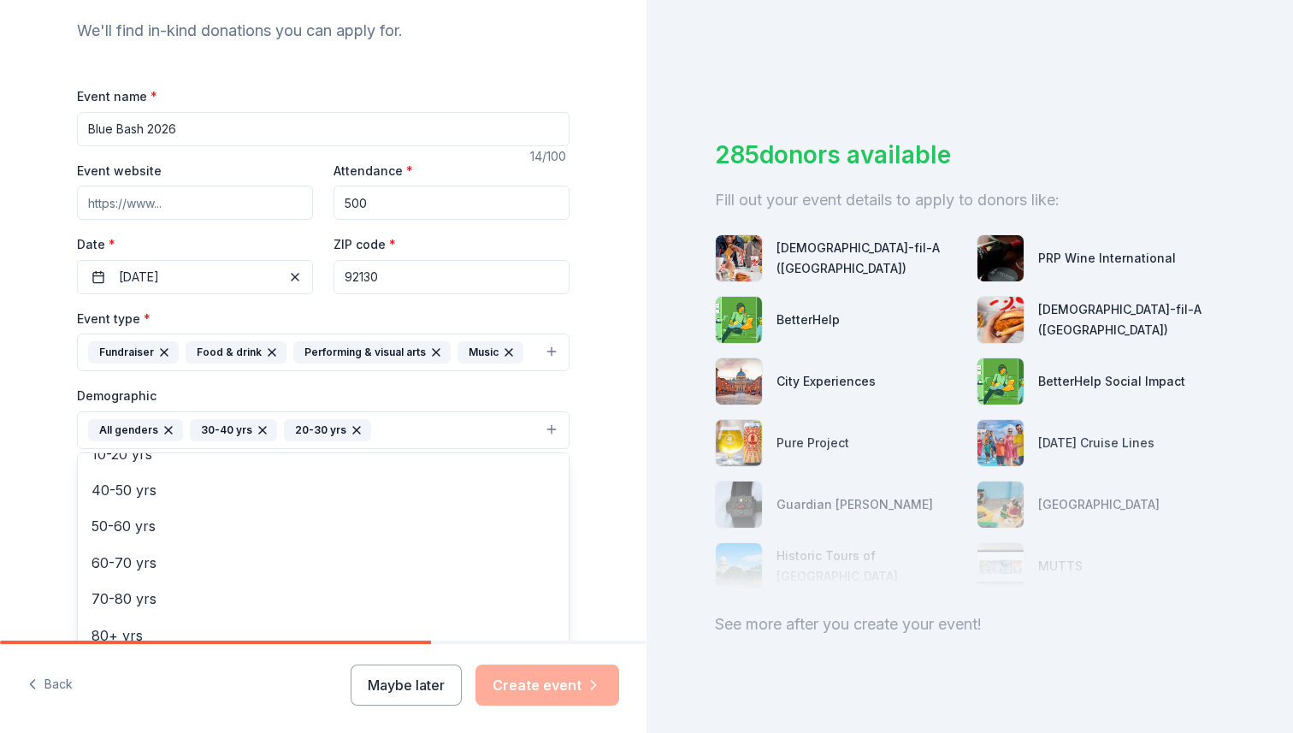
click at [482, 427] on button "All genders 30-40 yrs 20-30 yrs" at bounding box center [323, 430] width 492 height 38
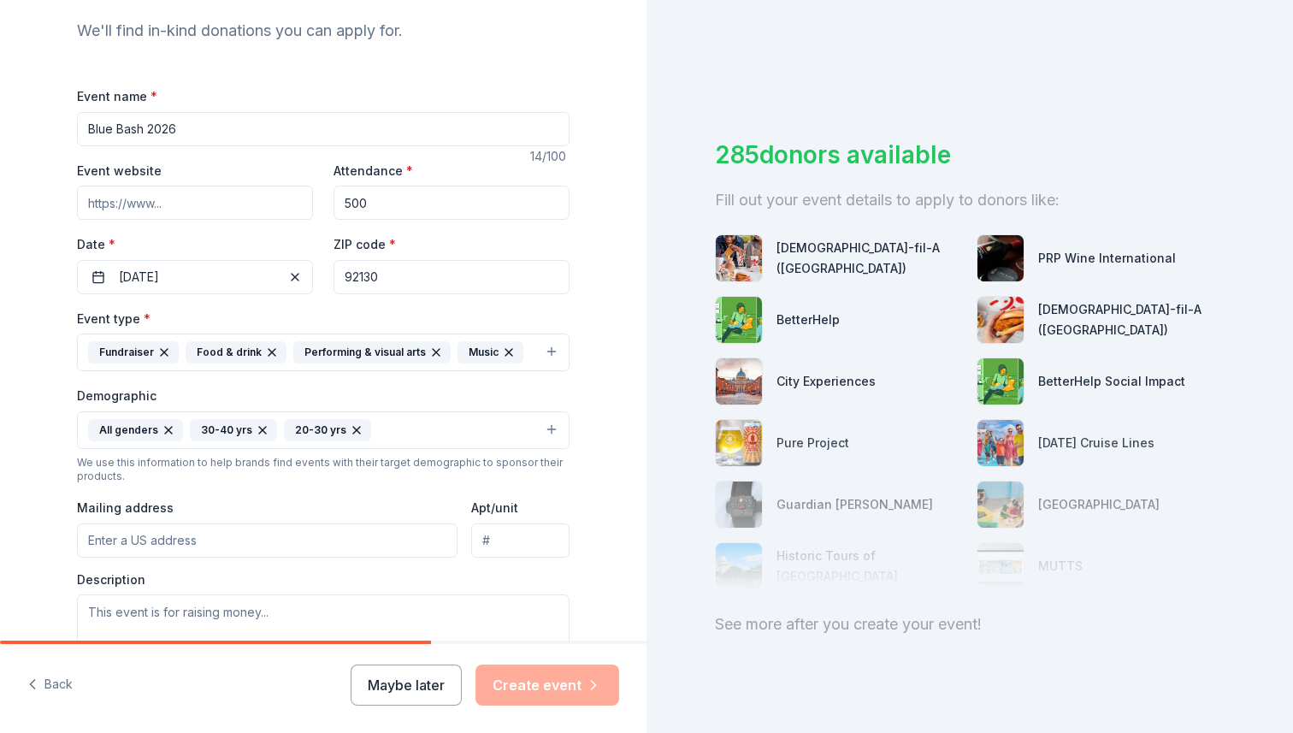
click at [482, 427] on button "All genders 30-40 yrs 20-30 yrs" at bounding box center [323, 430] width 492 height 38
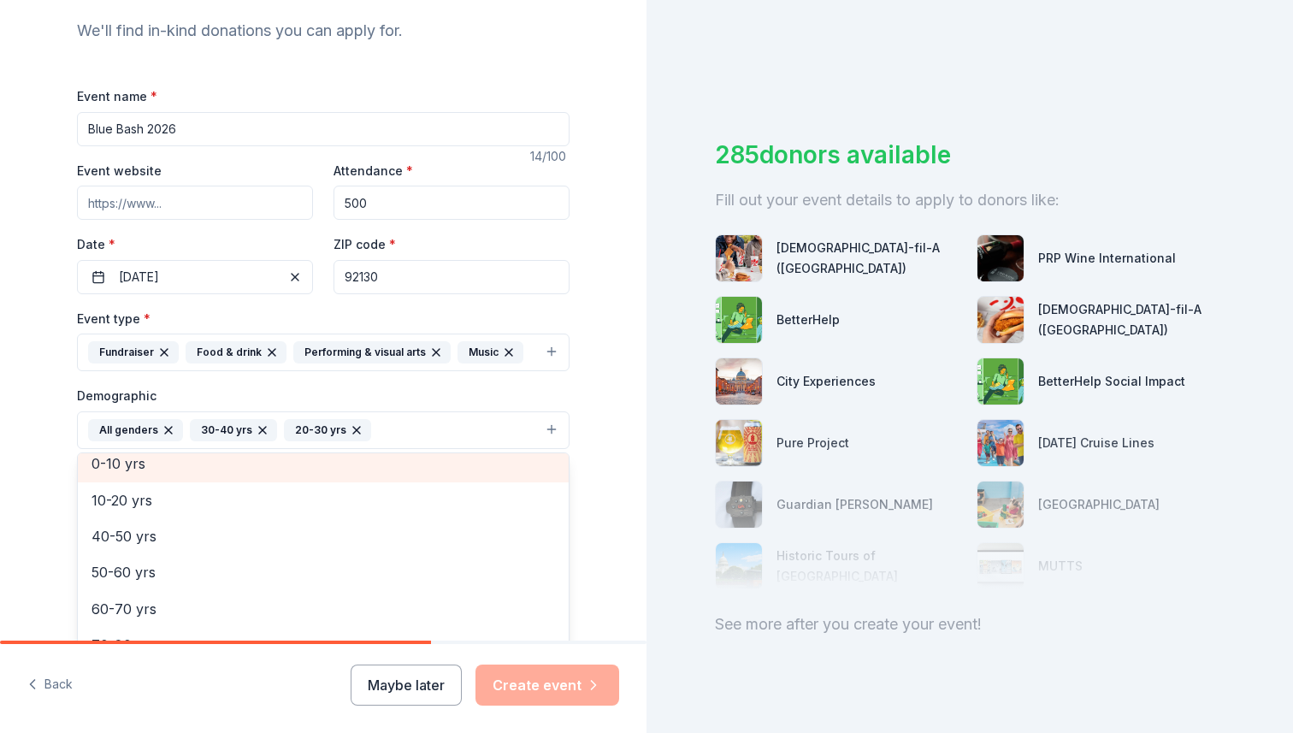
scroll to position [129, 0]
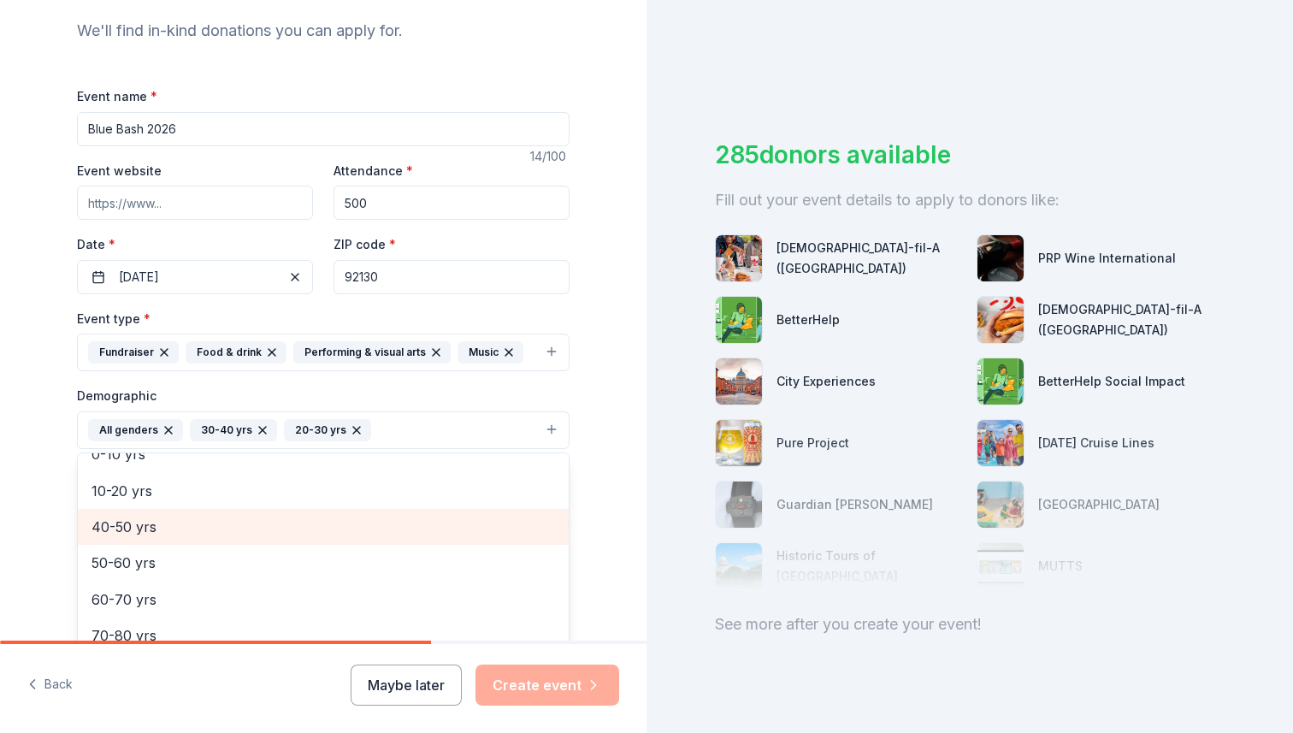
click at [149, 528] on span "40-50 yrs" at bounding box center [322, 527] width 463 height 22
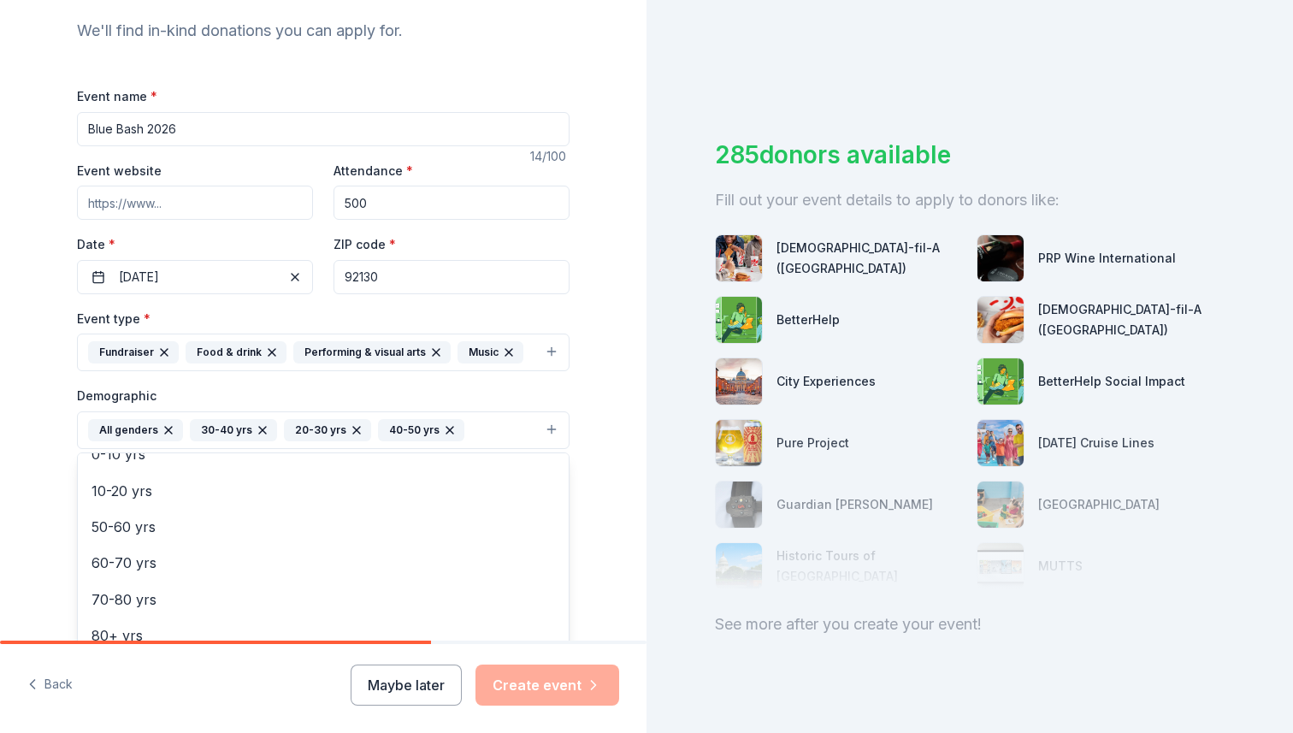
click at [501, 435] on button "All genders 30-40 yrs 20-30 yrs 40-50 yrs" at bounding box center [323, 430] width 492 height 38
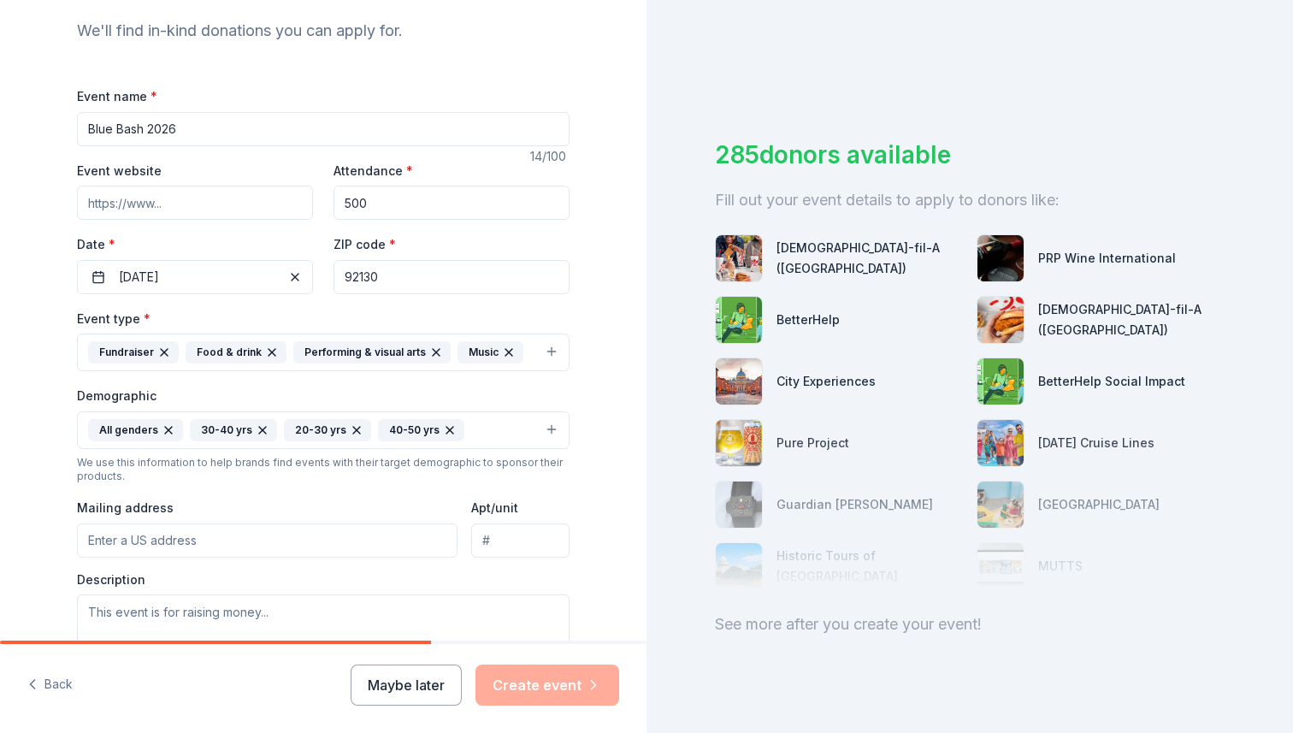
click at [501, 435] on button "All genders 30-40 yrs 20-30 yrs 40-50 yrs" at bounding box center [323, 430] width 492 height 38
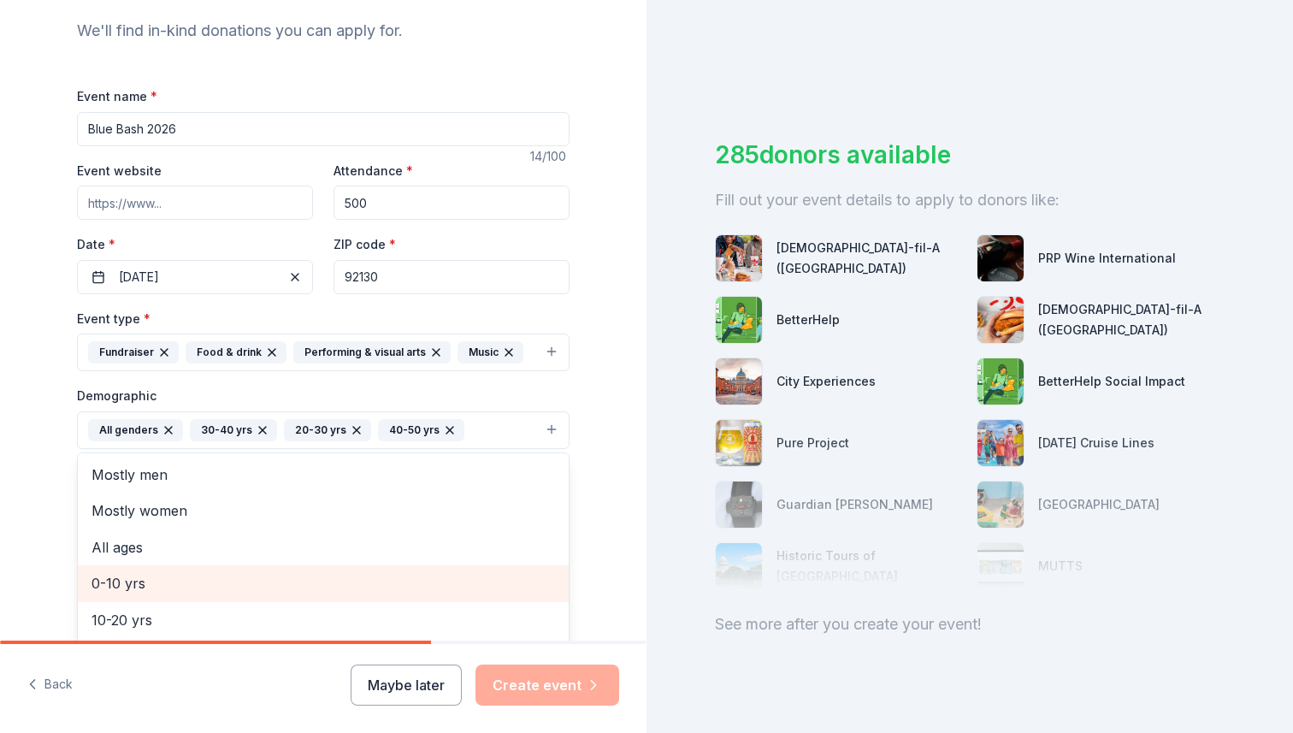
click at [158, 590] on span "0-10 yrs" at bounding box center [322, 583] width 463 height 22
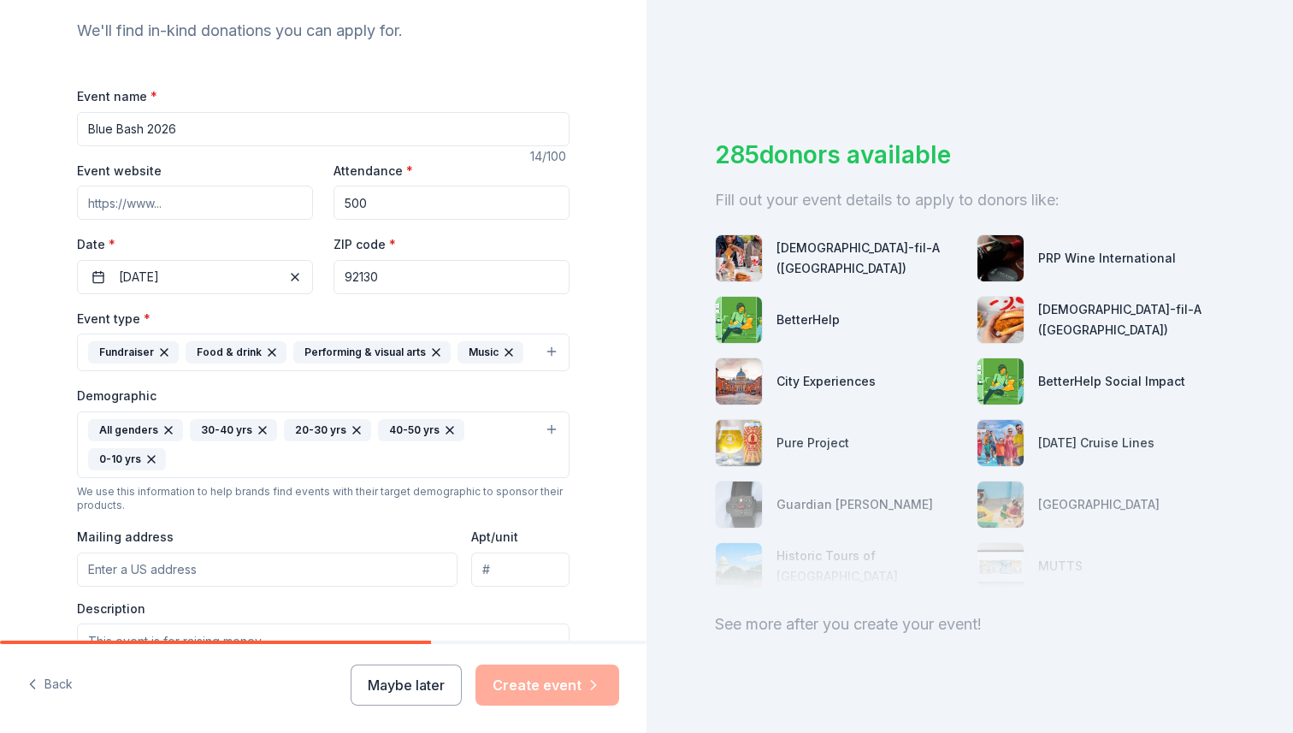
click at [153, 455] on icon "button" at bounding box center [151, 459] width 14 height 14
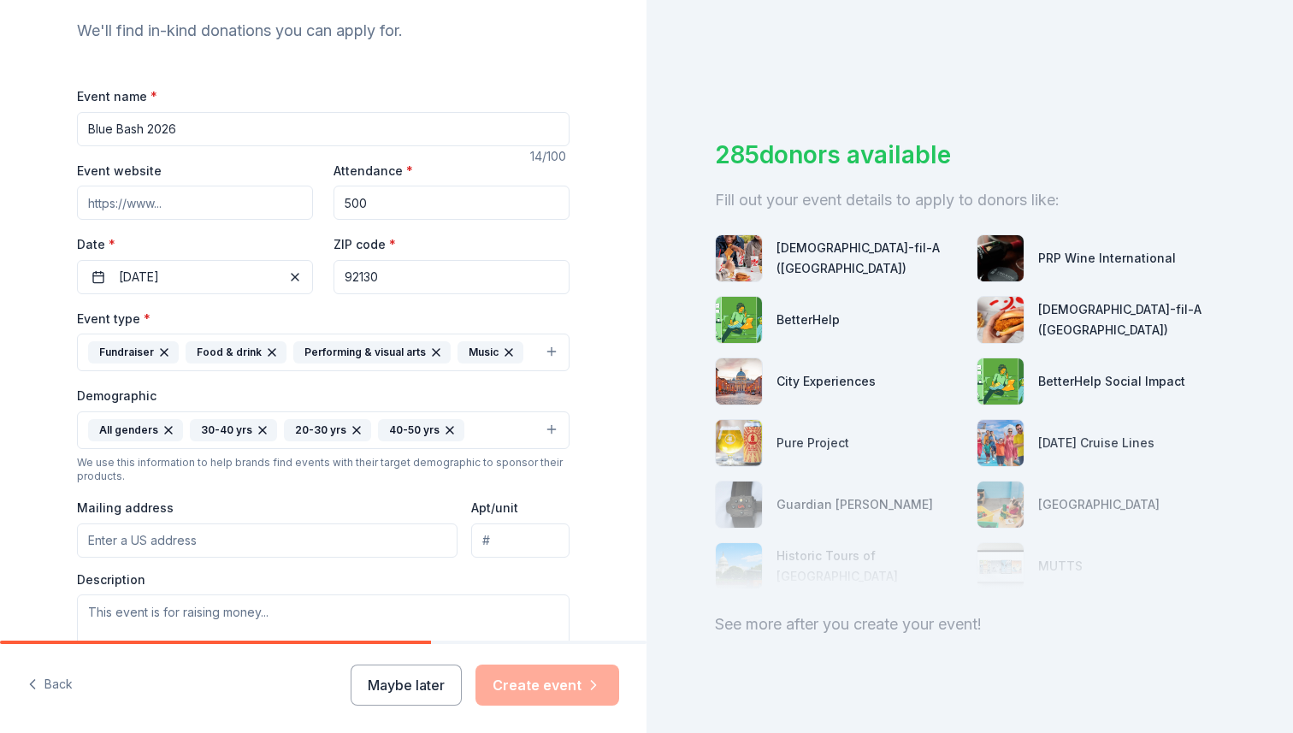
click at [262, 431] on icon "button" at bounding box center [263, 430] width 14 height 14
click at [261, 431] on icon "button" at bounding box center [263, 430] width 14 height 14
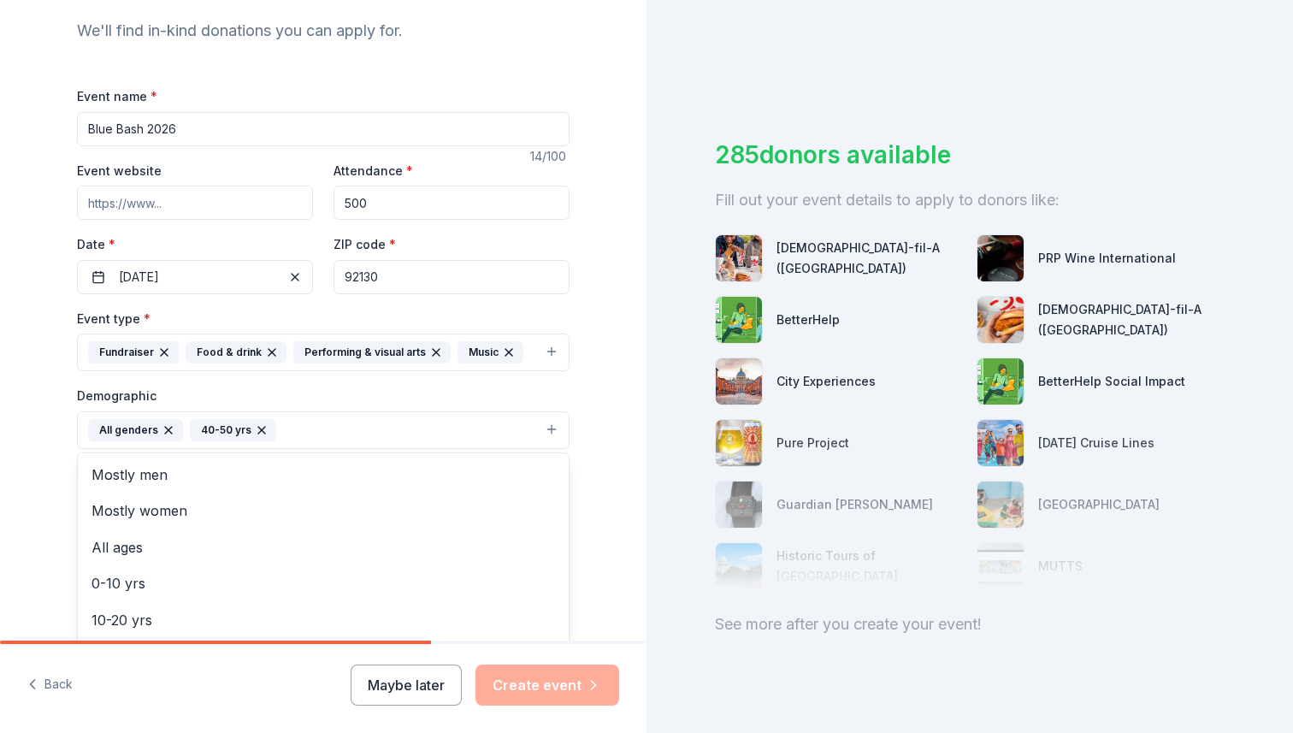
click at [261, 431] on icon "button" at bounding box center [262, 430] width 14 height 14
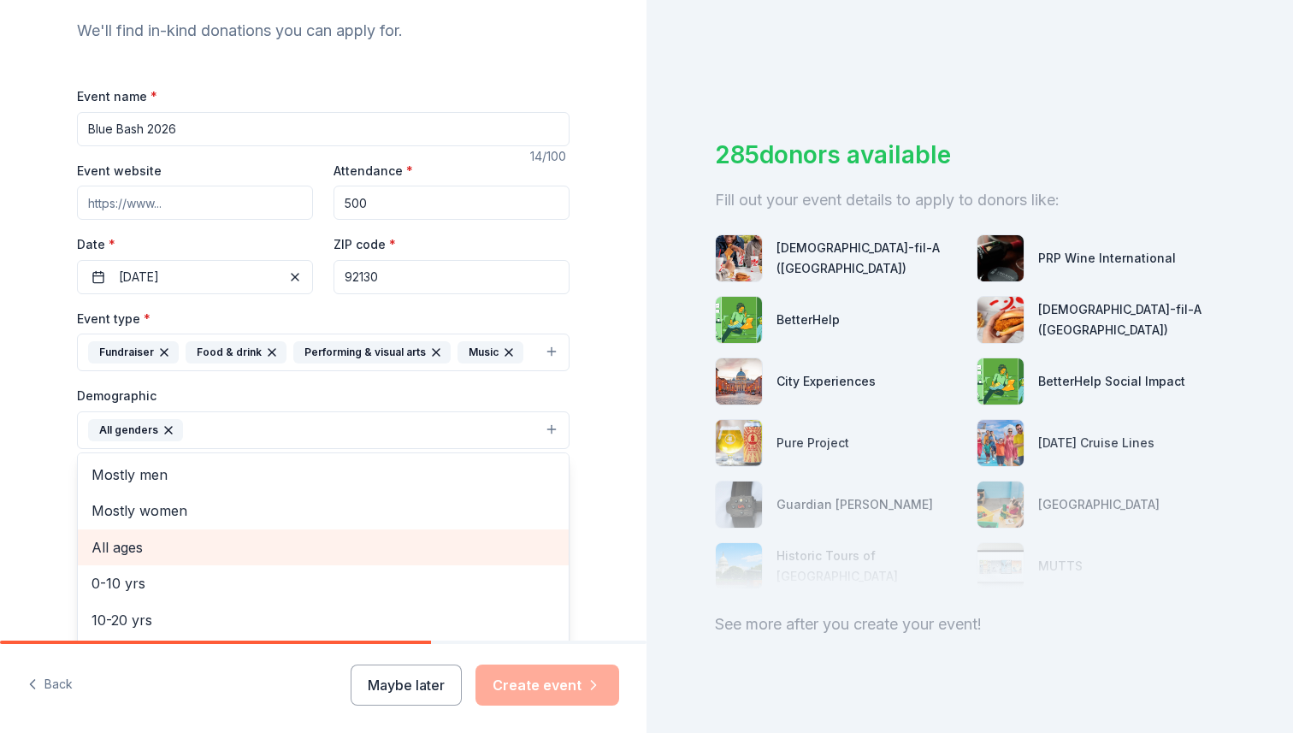
click at [198, 550] on span "All ages" at bounding box center [322, 547] width 463 height 22
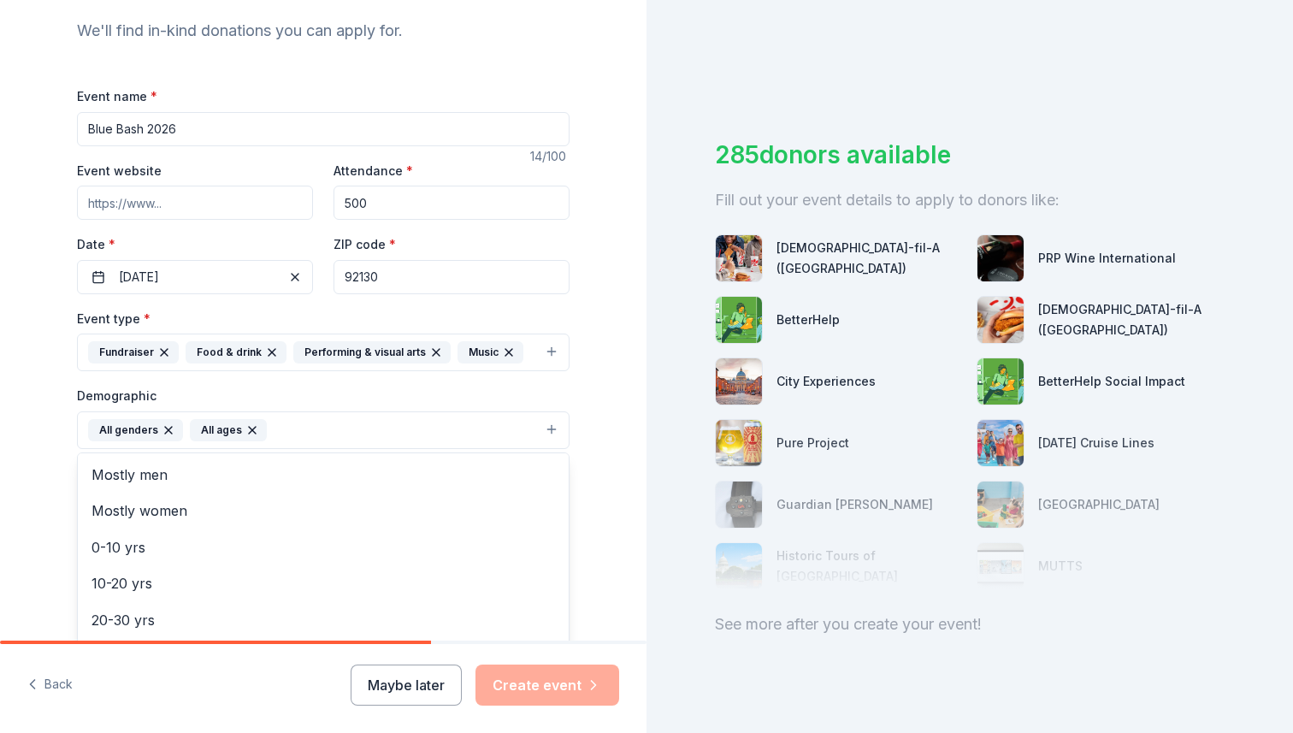
click at [42, 433] on div "Tell us about your event. We'll find in-kind donations you can apply for. Event…" at bounding box center [323, 390] width 646 height 1141
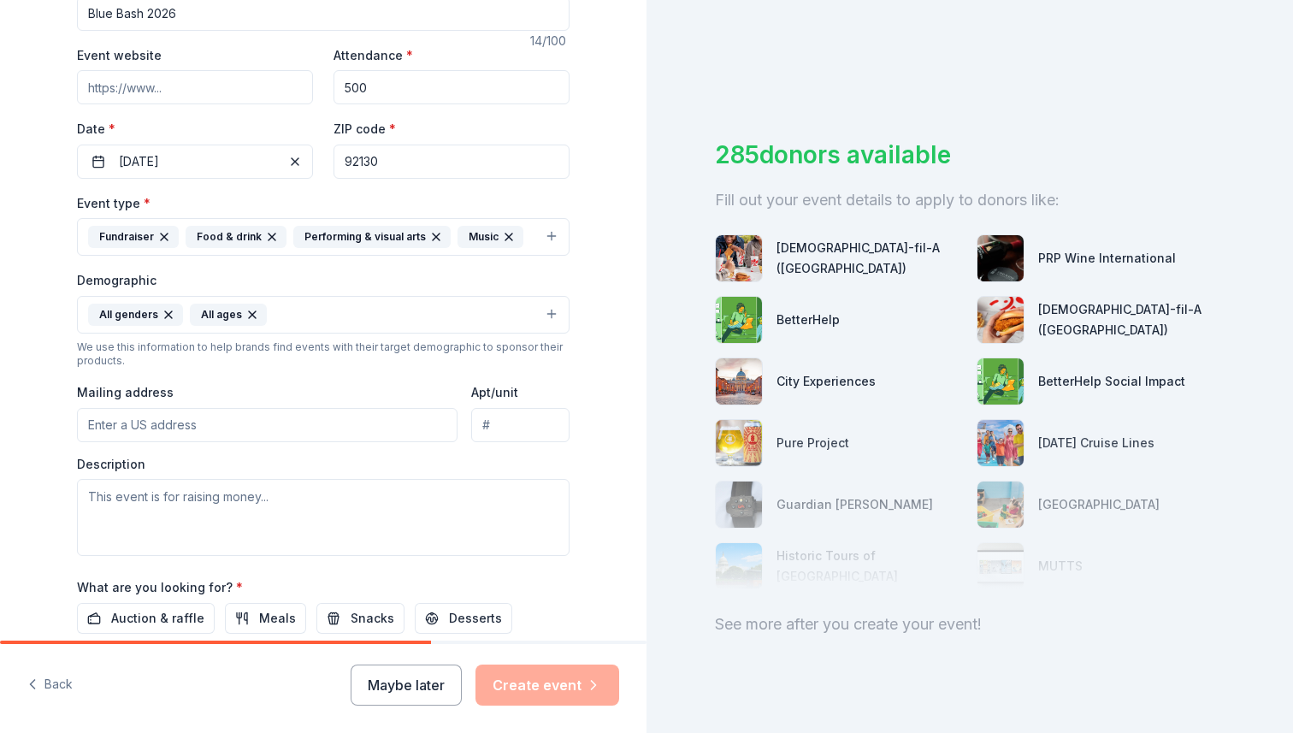
scroll to position [417, 0]
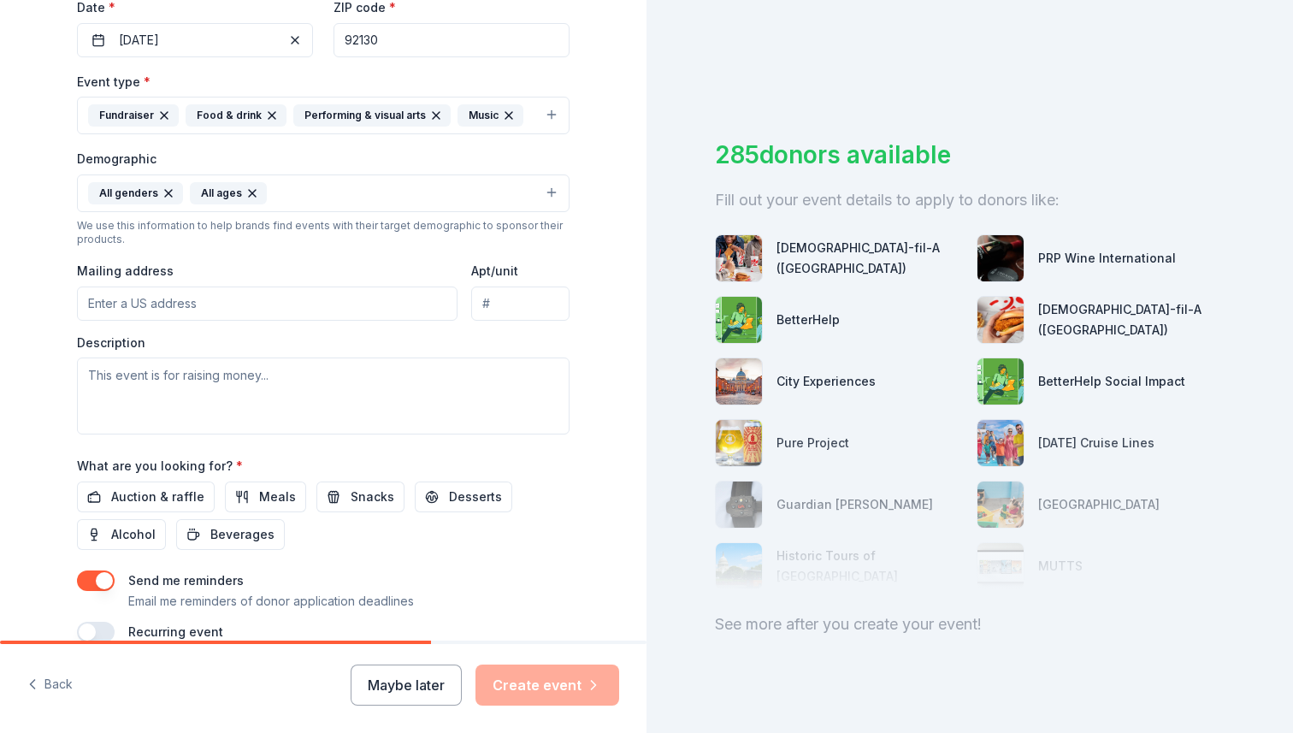
click at [190, 304] on input "Mailing address" at bounding box center [267, 303] width 380 height 34
type input "[STREET_ADDRESS]"
click at [254, 380] on textarea at bounding box center [323, 395] width 492 height 77
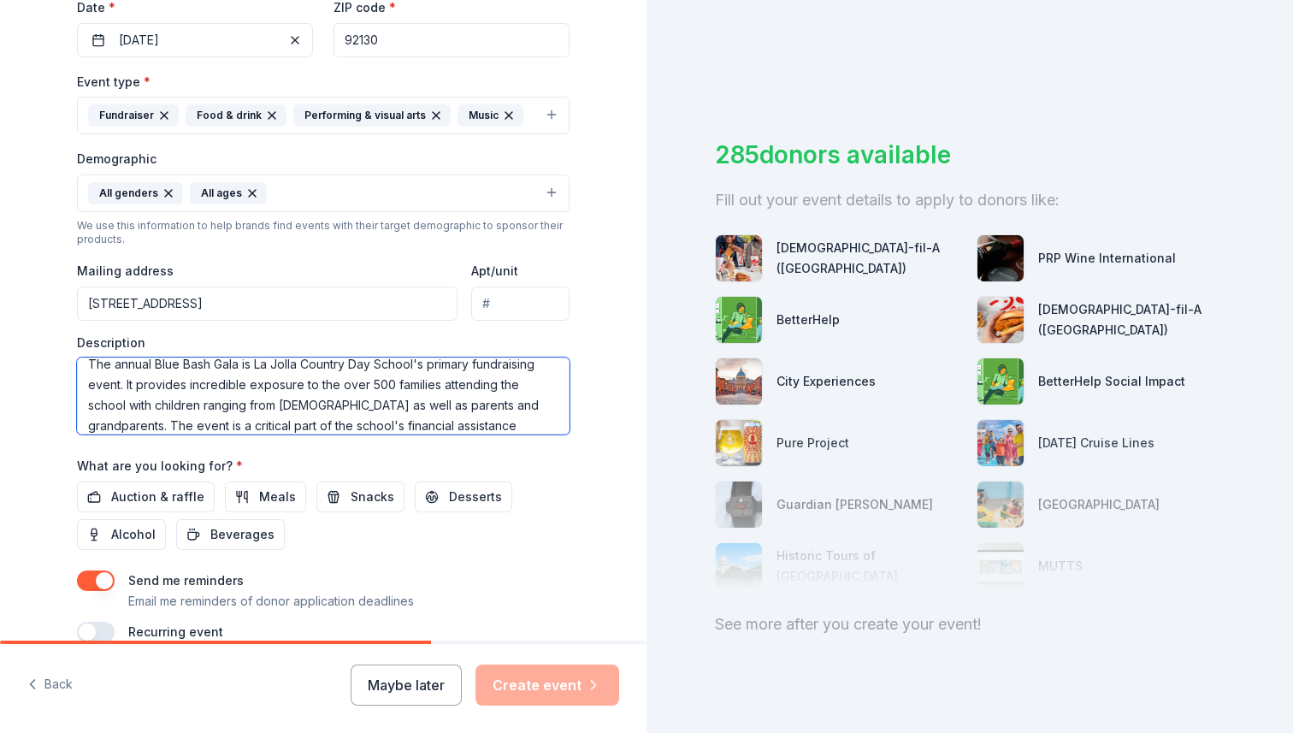
scroll to position [32, 0]
type textarea "The annual Blue Bash Gala is La Jolla Country Day School's primary fundraising …"
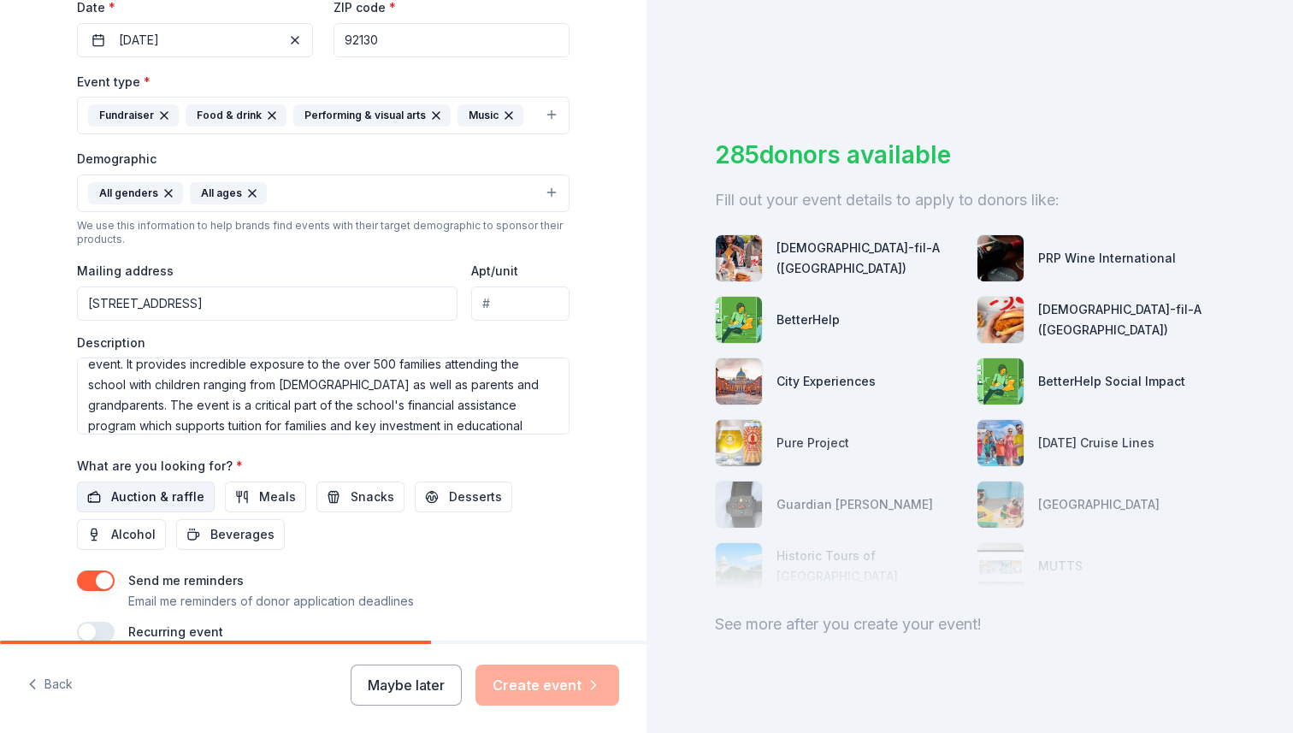
click at [189, 491] on span "Auction & raffle" at bounding box center [157, 496] width 93 height 21
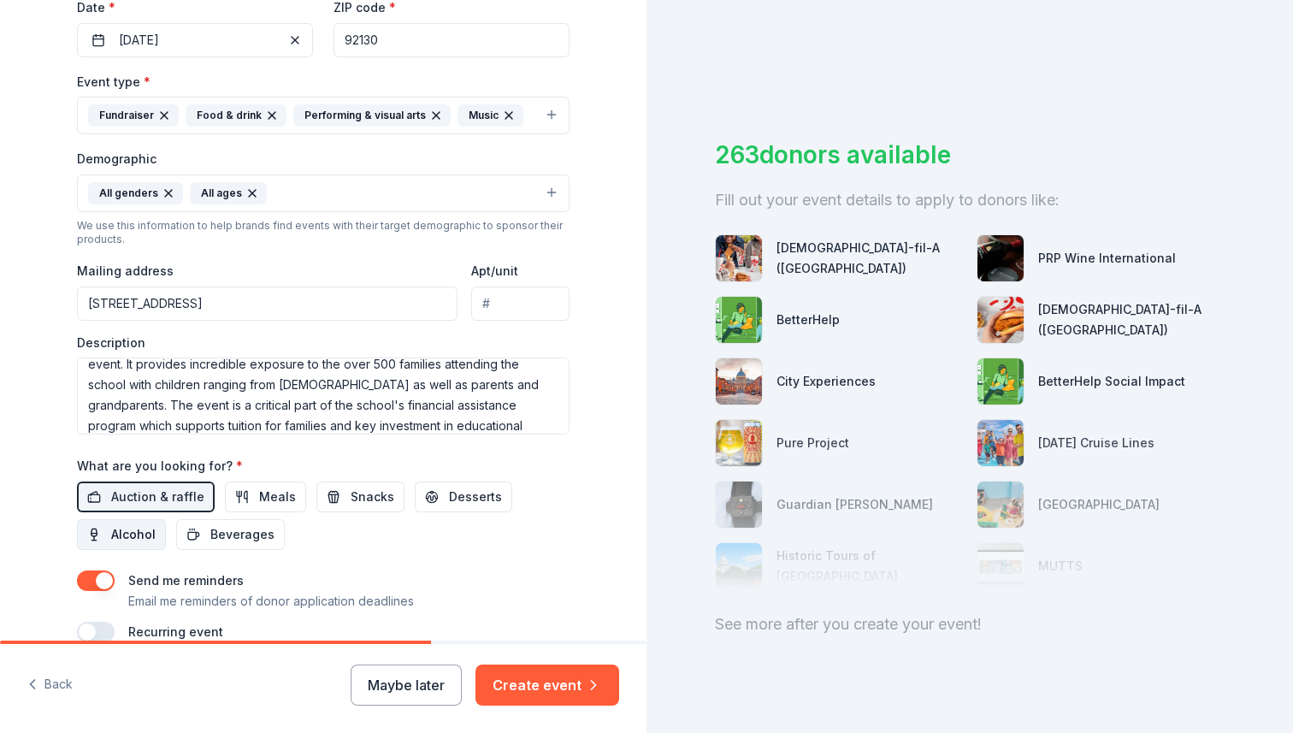
click at [152, 525] on span "Alcohol" at bounding box center [133, 534] width 44 height 21
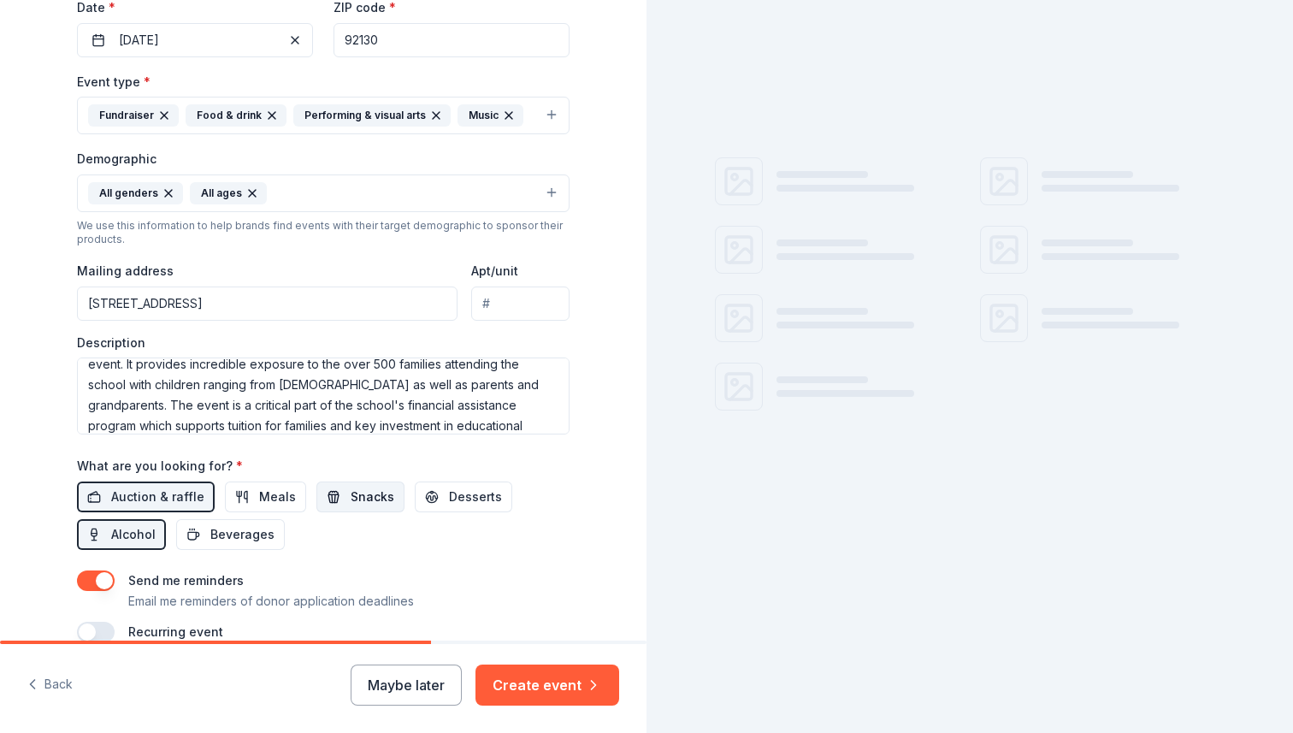
click at [351, 501] on span "Snacks" at bounding box center [373, 496] width 44 height 21
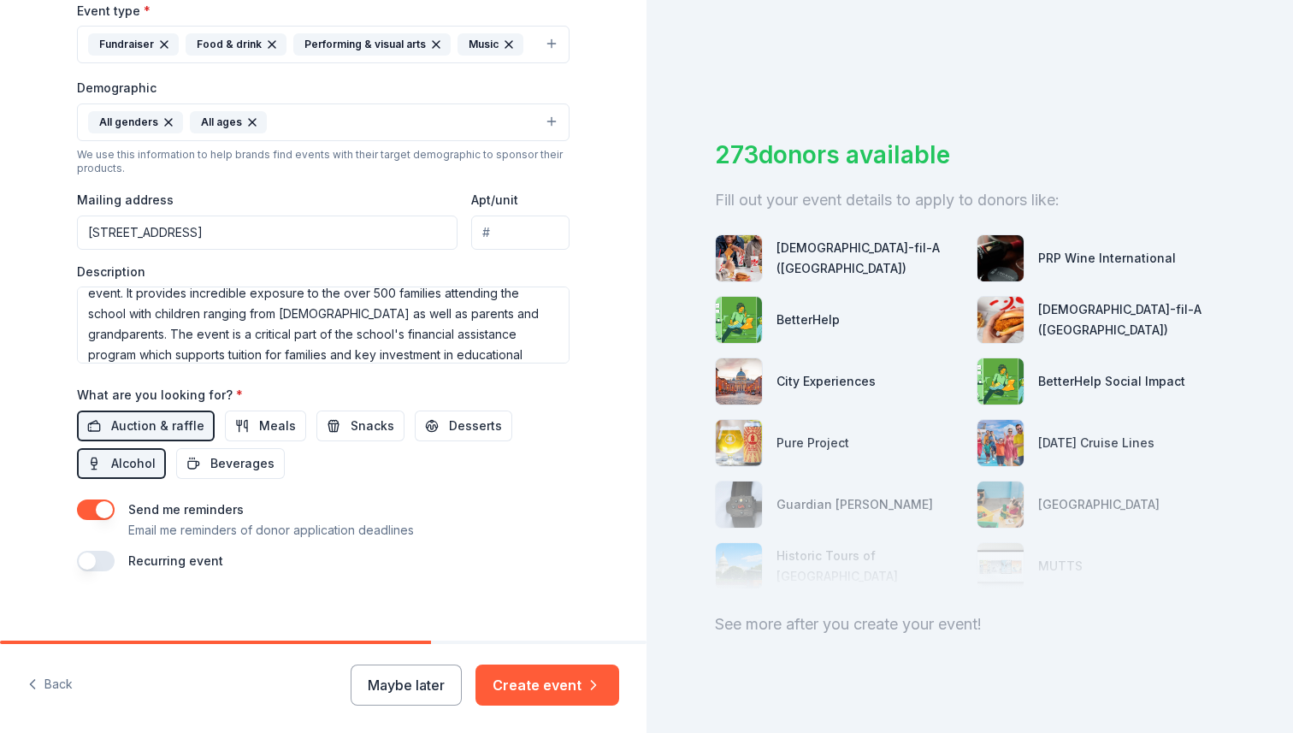
scroll to position [501, 0]
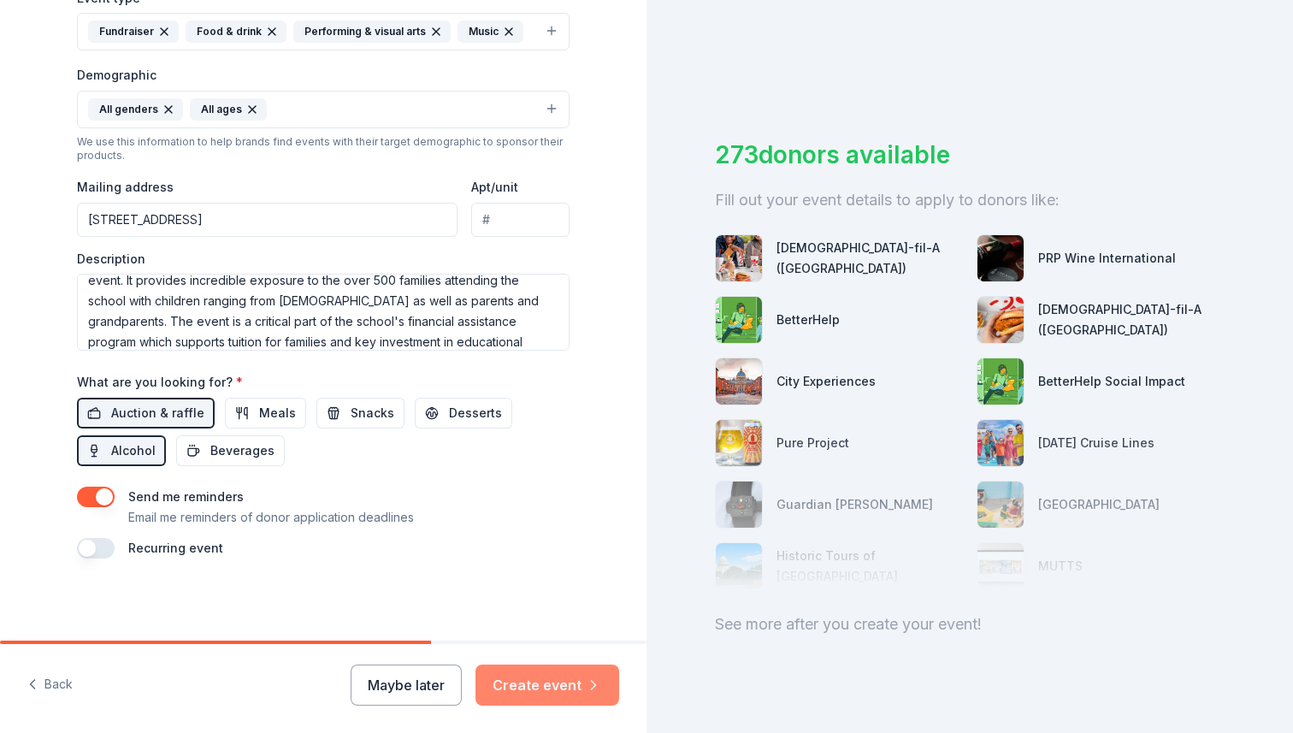
click at [525, 682] on button "Create event" at bounding box center [547, 684] width 144 height 41
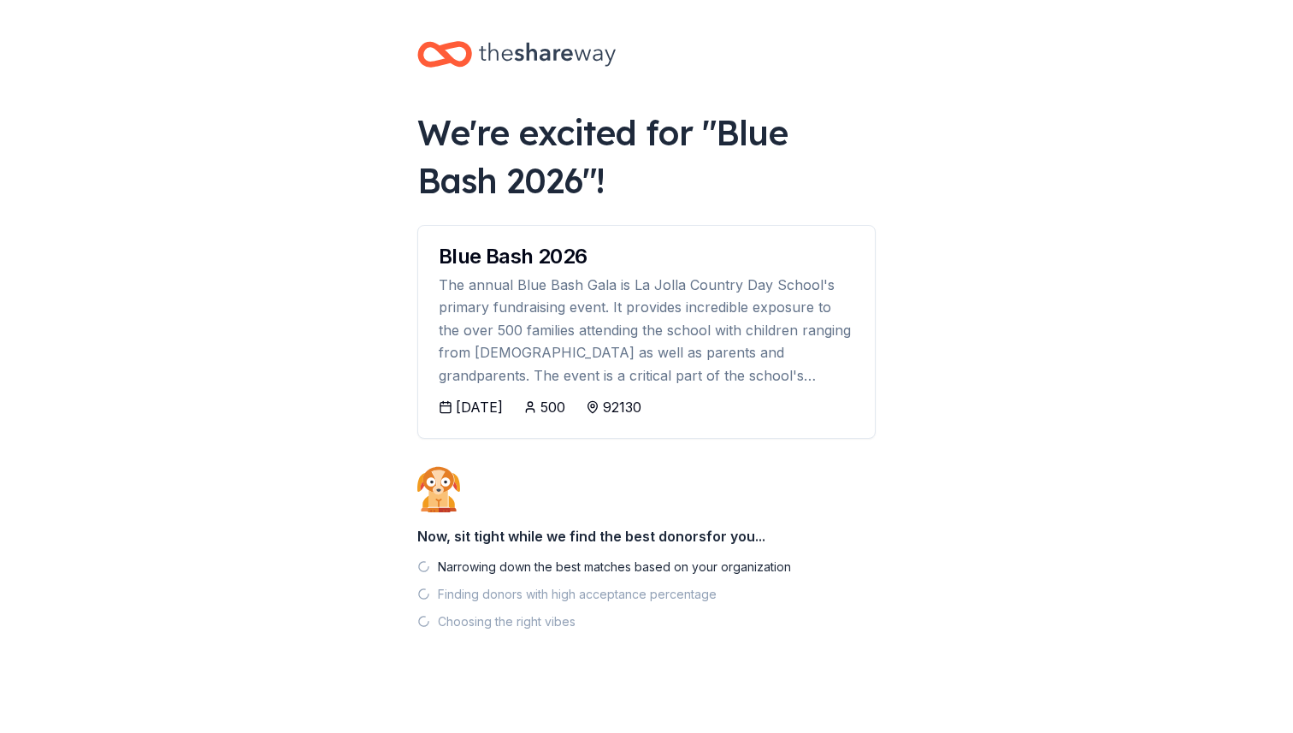
scroll to position [12, 0]
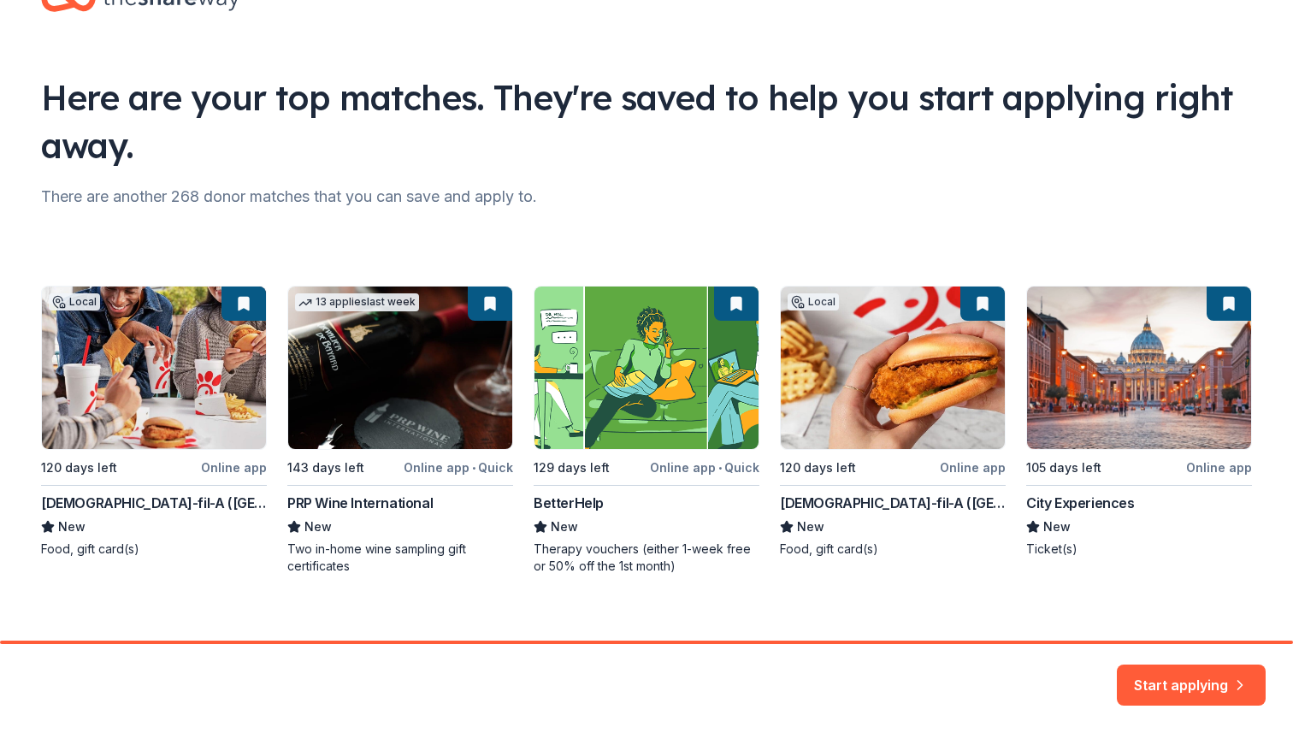
scroll to position [79, 0]
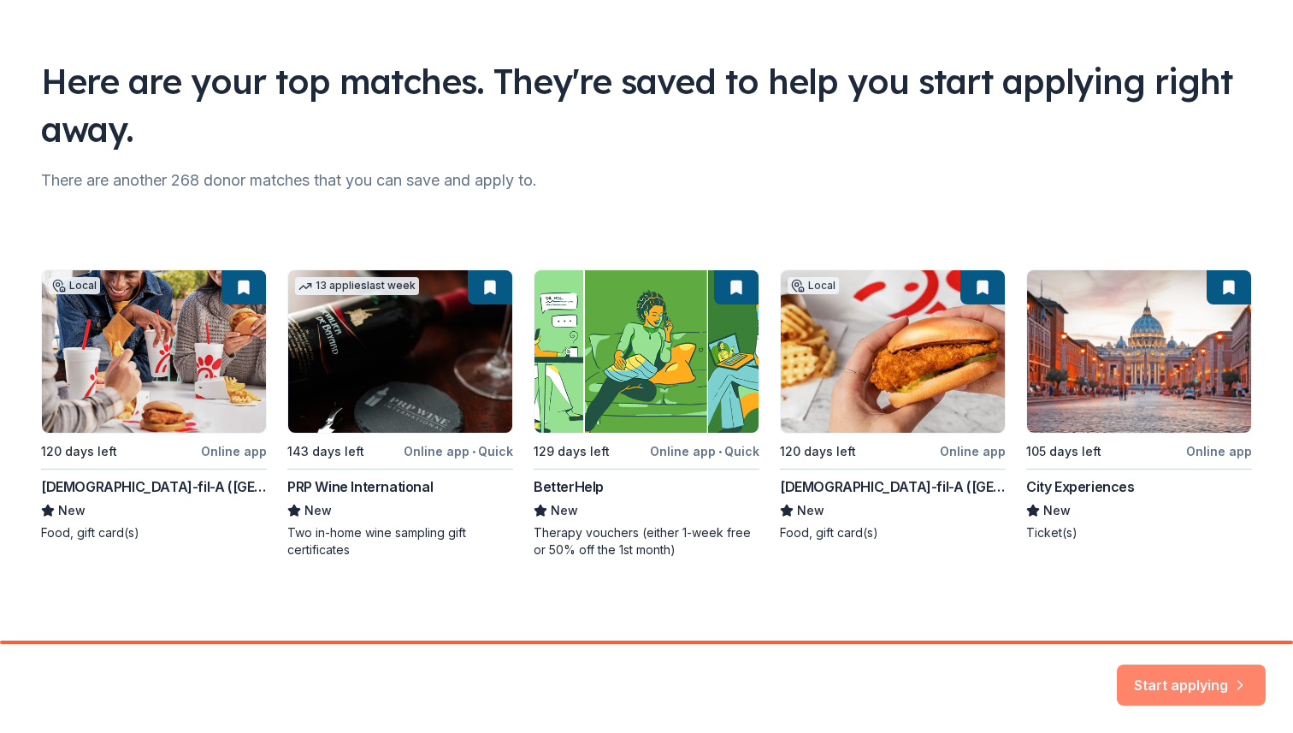
click at [1169, 676] on button "Start applying" at bounding box center [1191, 674] width 149 height 41
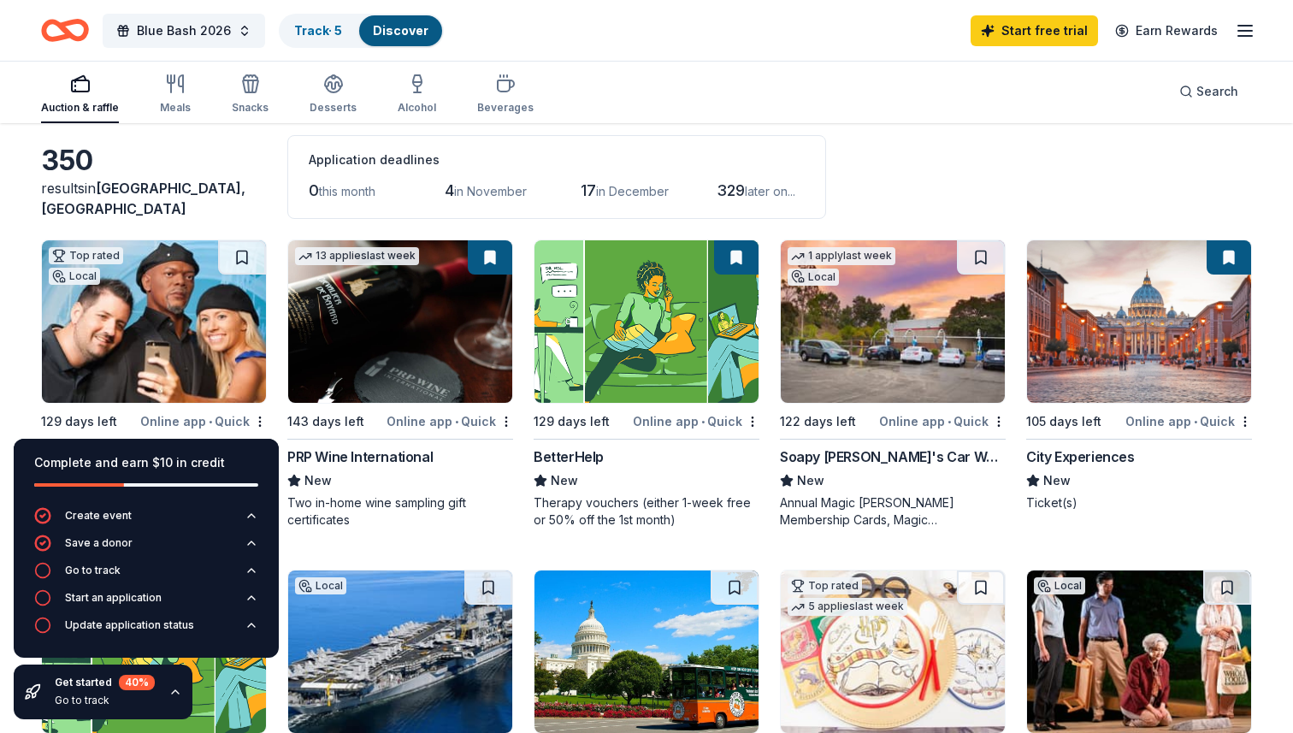
scroll to position [82, 0]
